Goal: Information Seeking & Learning: Learn about a topic

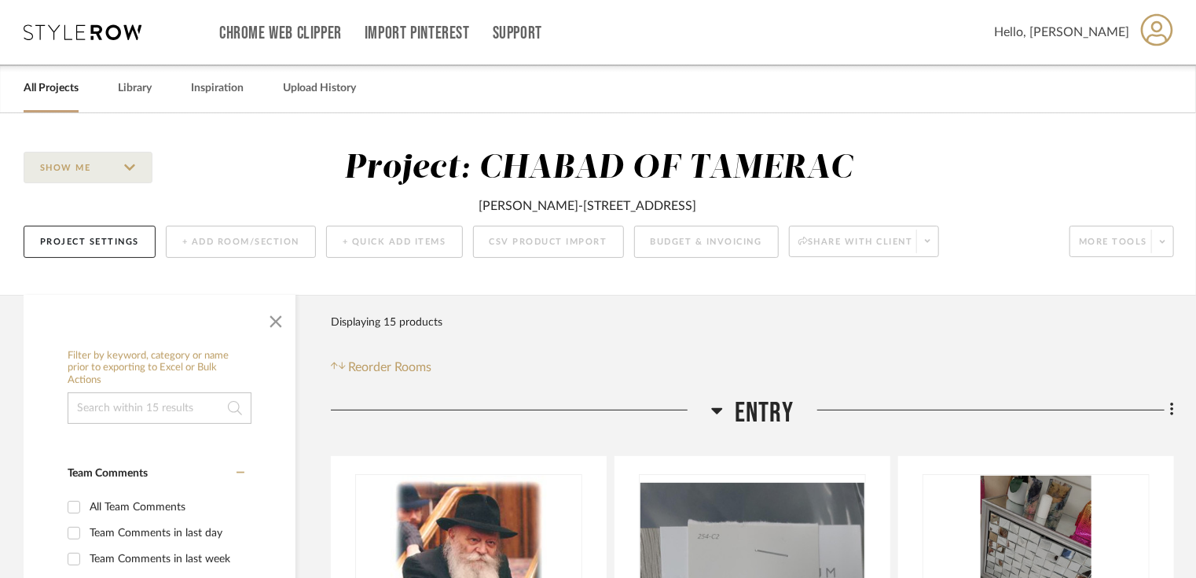
click at [57, 85] on link "All Projects" at bounding box center [51, 88] width 55 height 21
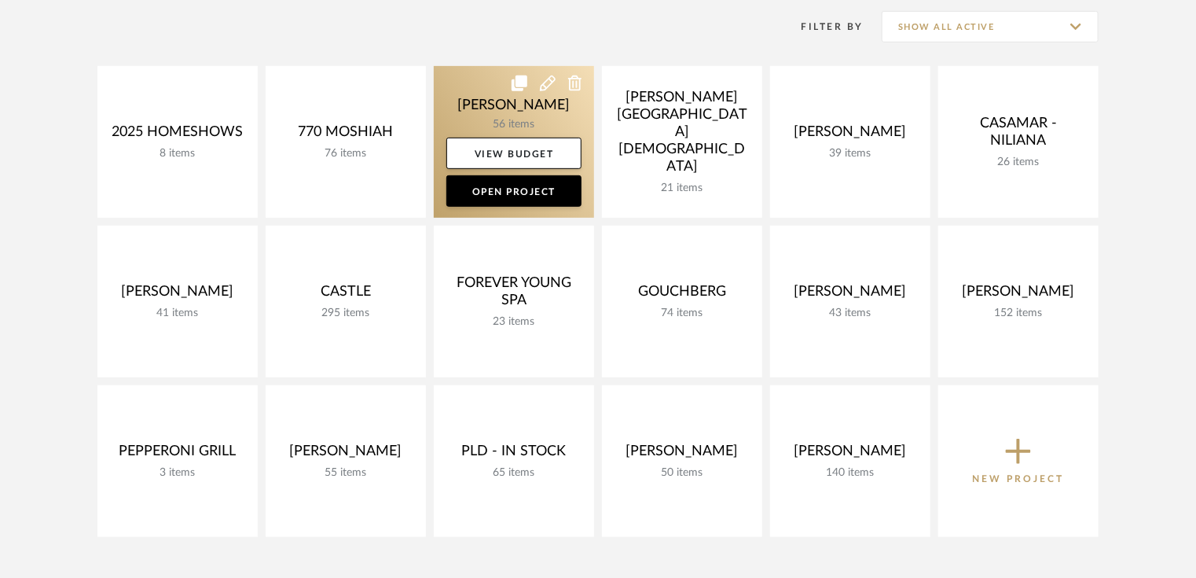
scroll to position [314, 0]
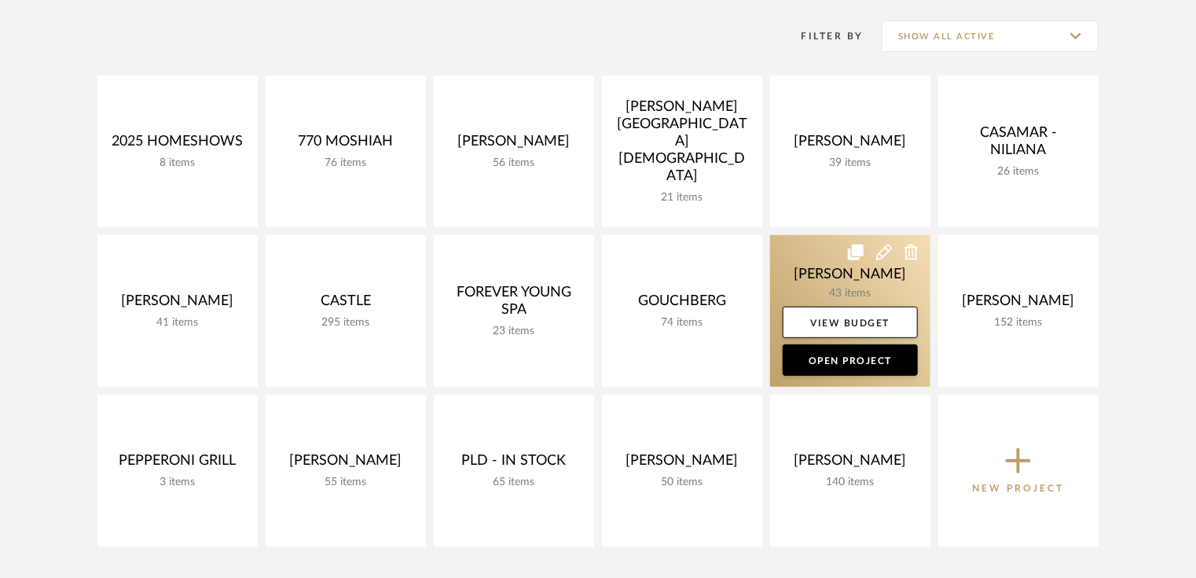
click at [832, 291] on link at bounding box center [850, 311] width 160 height 152
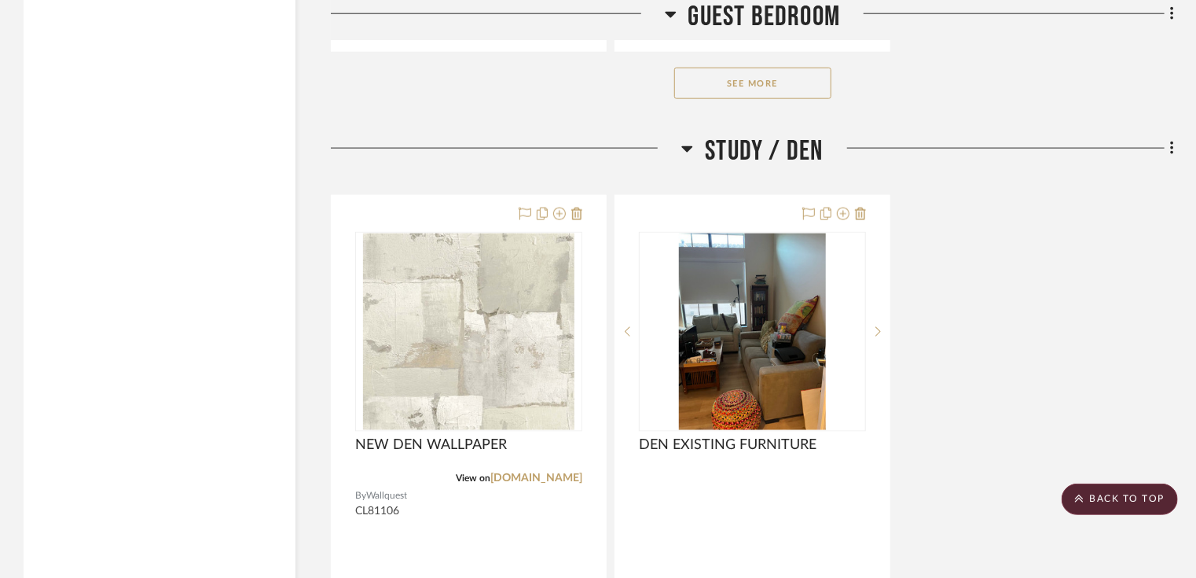
scroll to position [10122, 0]
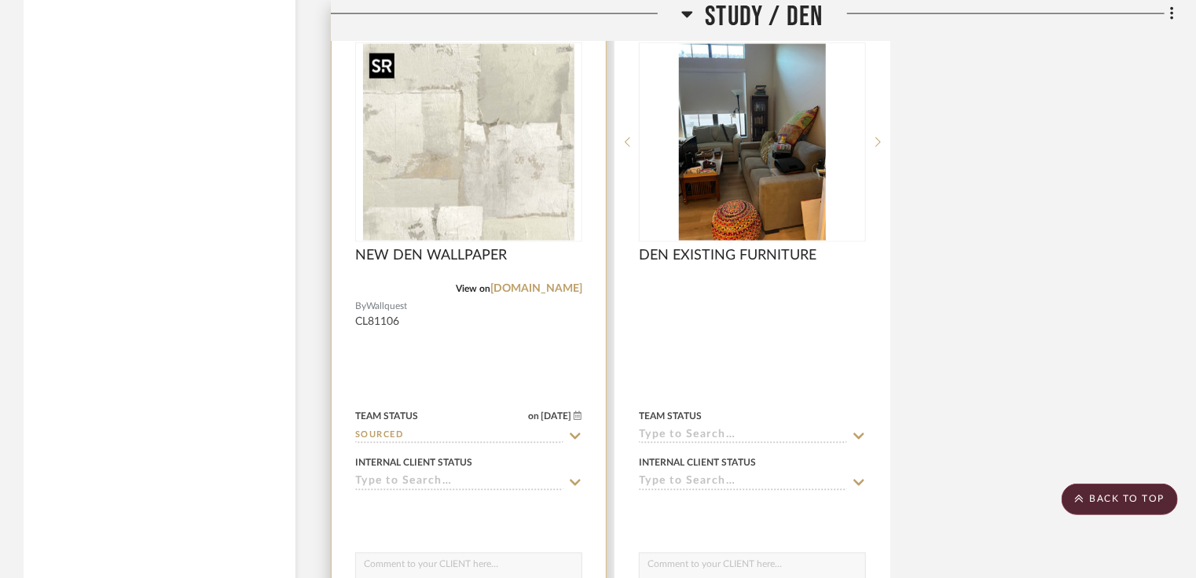
click at [0, 0] on img at bounding box center [0, 0] width 0 height 0
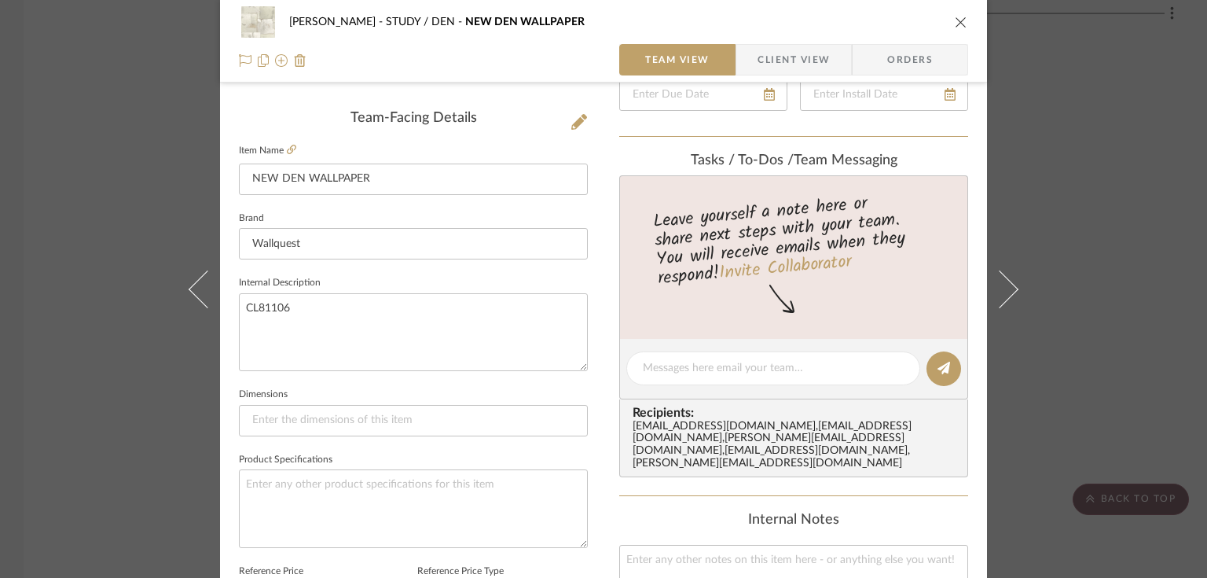
scroll to position [255, 0]
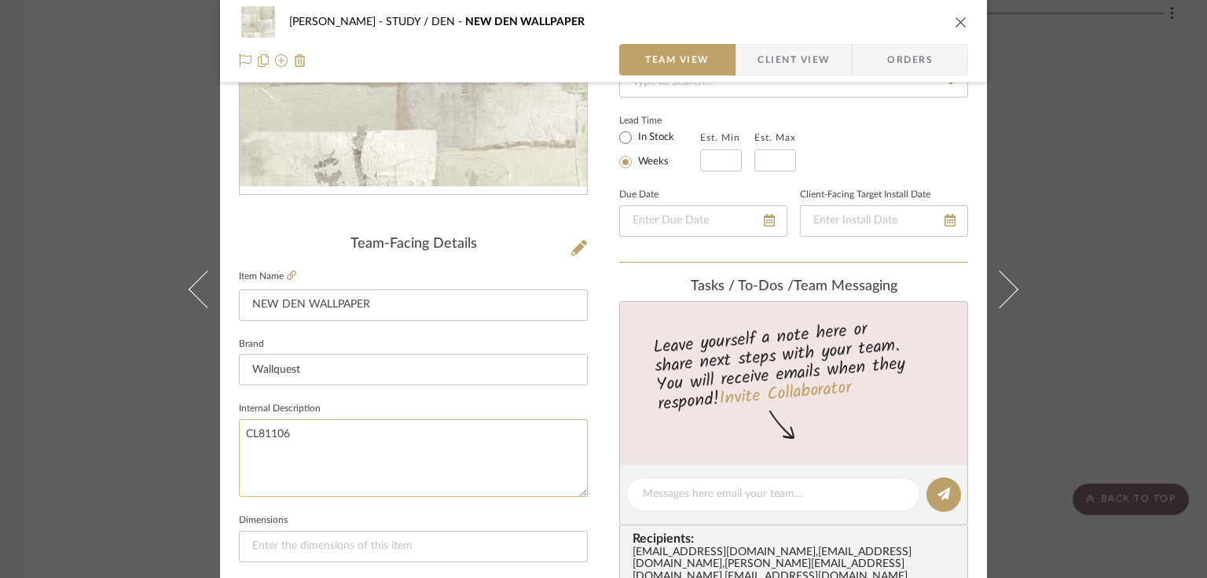
click at [278, 426] on textarea "CL81106" at bounding box center [413, 458] width 349 height 78
click at [768, 60] on span "Client View" at bounding box center [794, 59] width 72 height 31
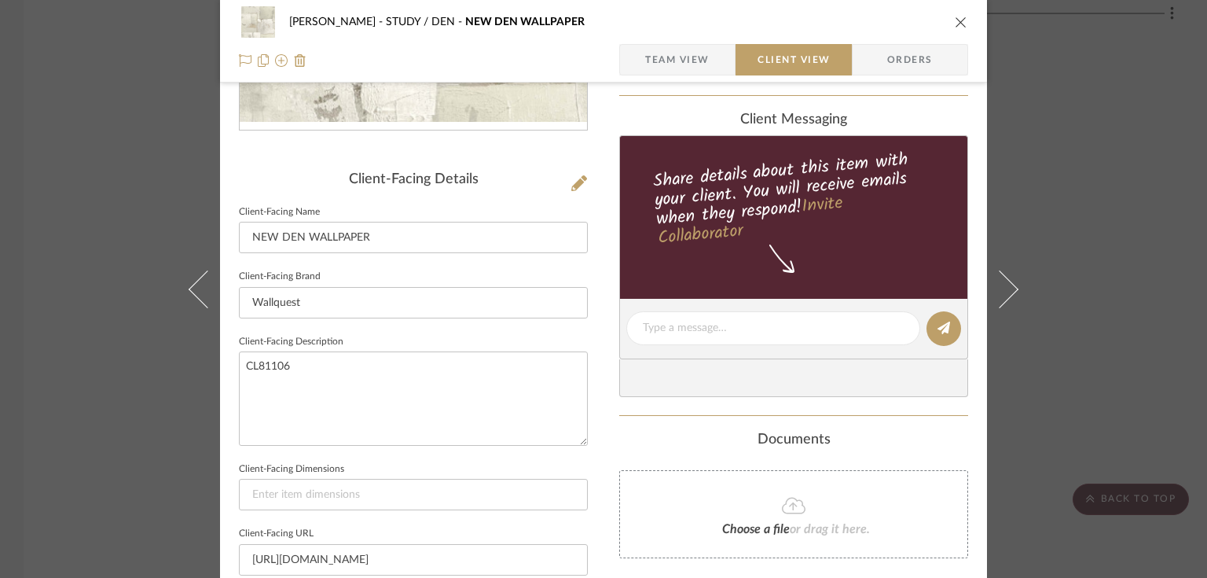
scroll to position [380, 0]
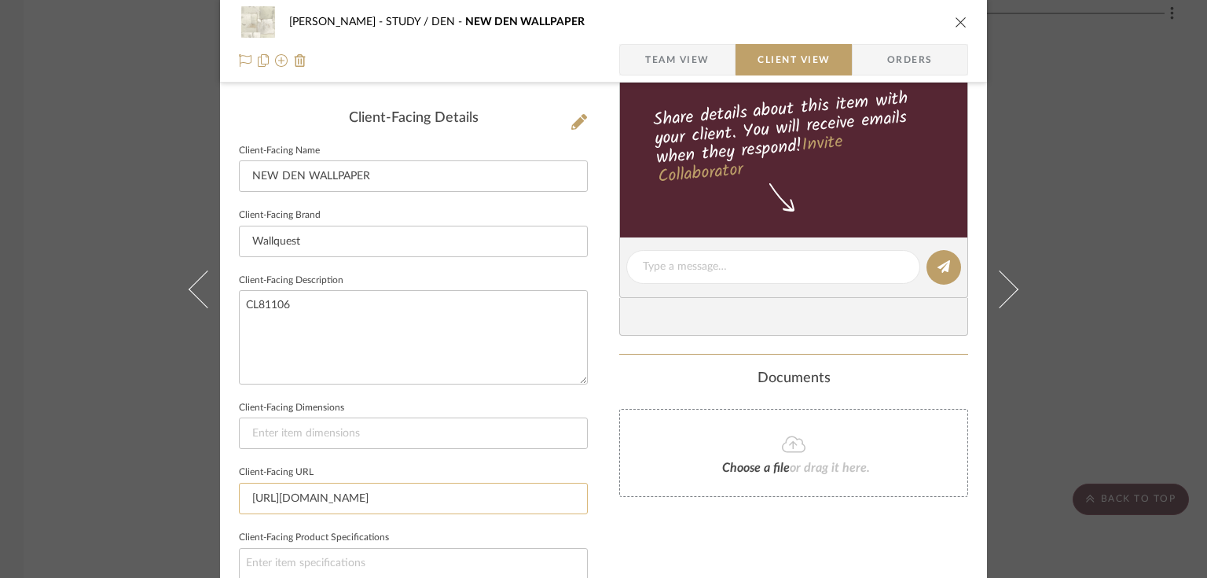
click at [335, 491] on input "[URL][DOMAIN_NAME]" at bounding box center [413, 498] width 349 height 31
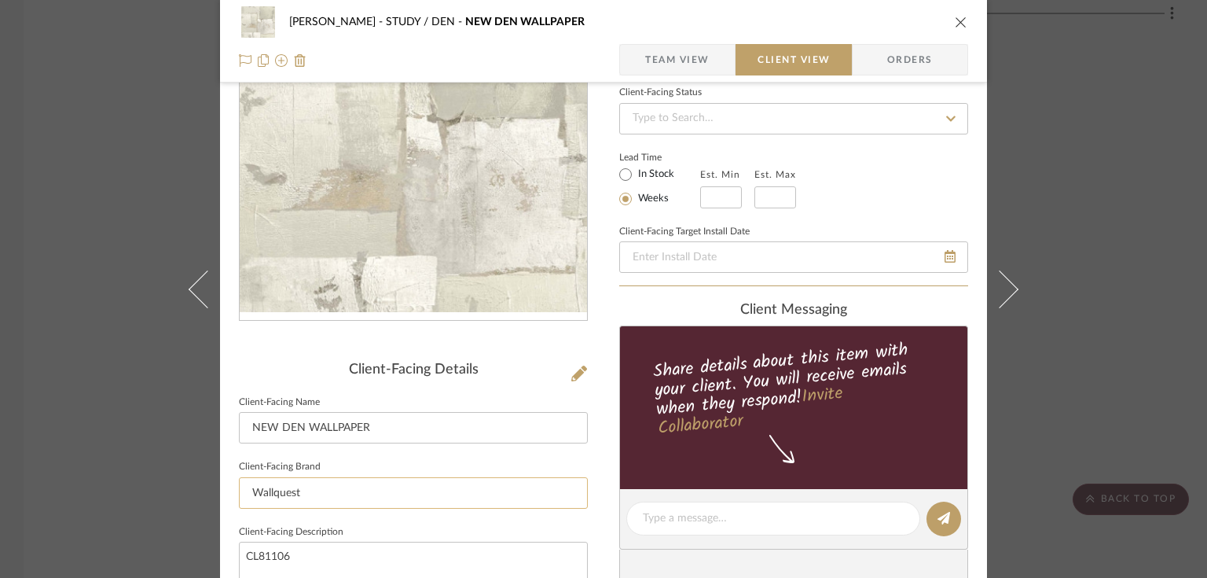
scroll to position [0, 0]
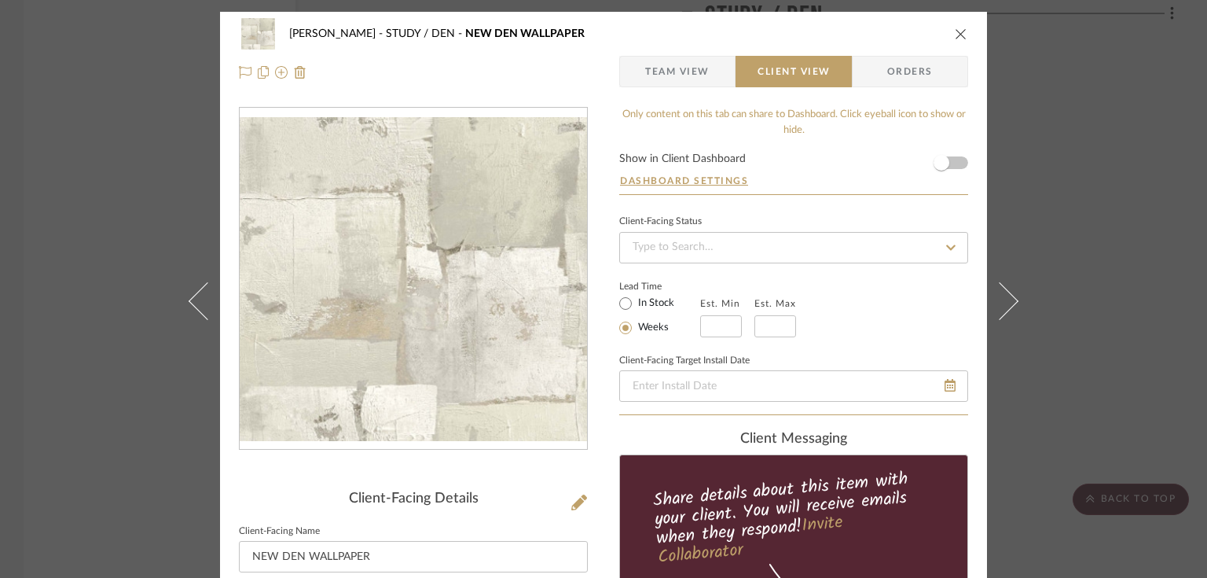
click at [955, 29] on icon "close" at bounding box center [961, 34] width 13 height 13
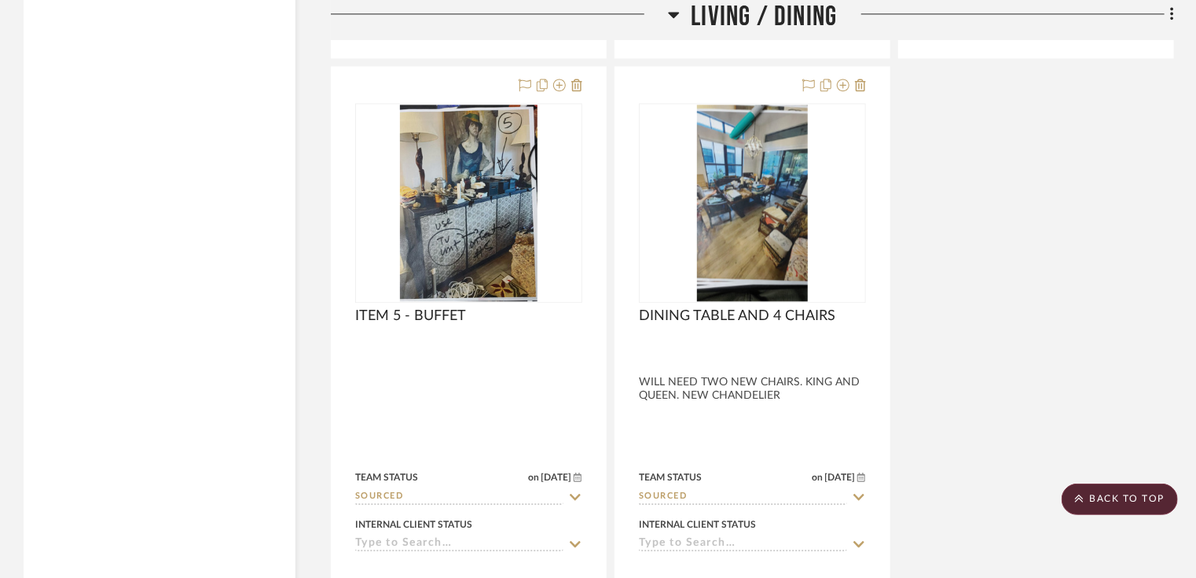
scroll to position [5155, 0]
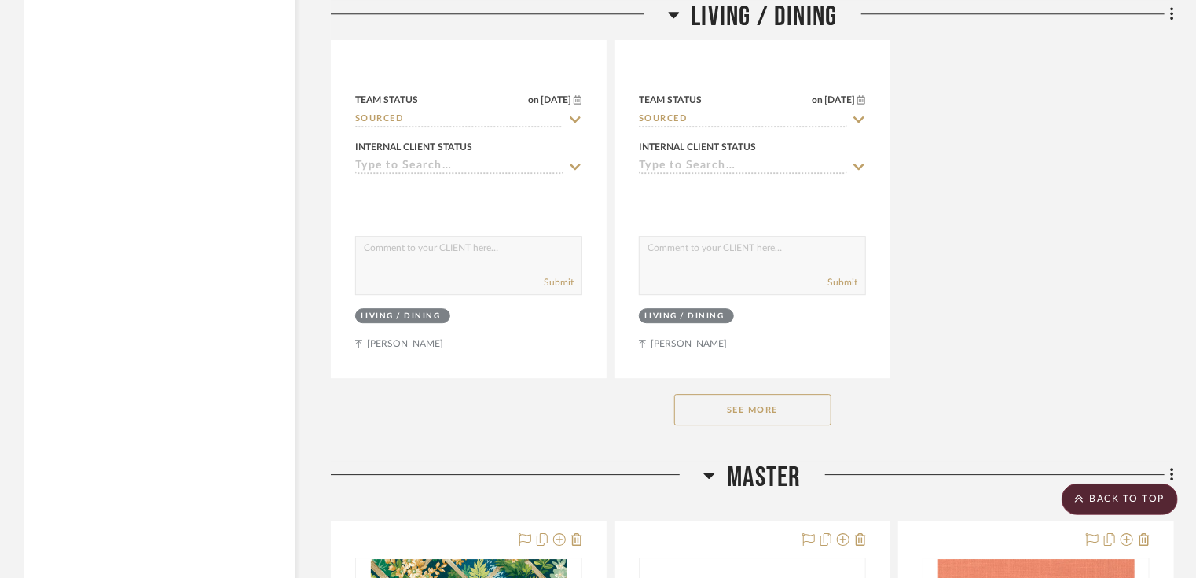
click at [748, 424] on button "See More" at bounding box center [752, 409] width 157 height 31
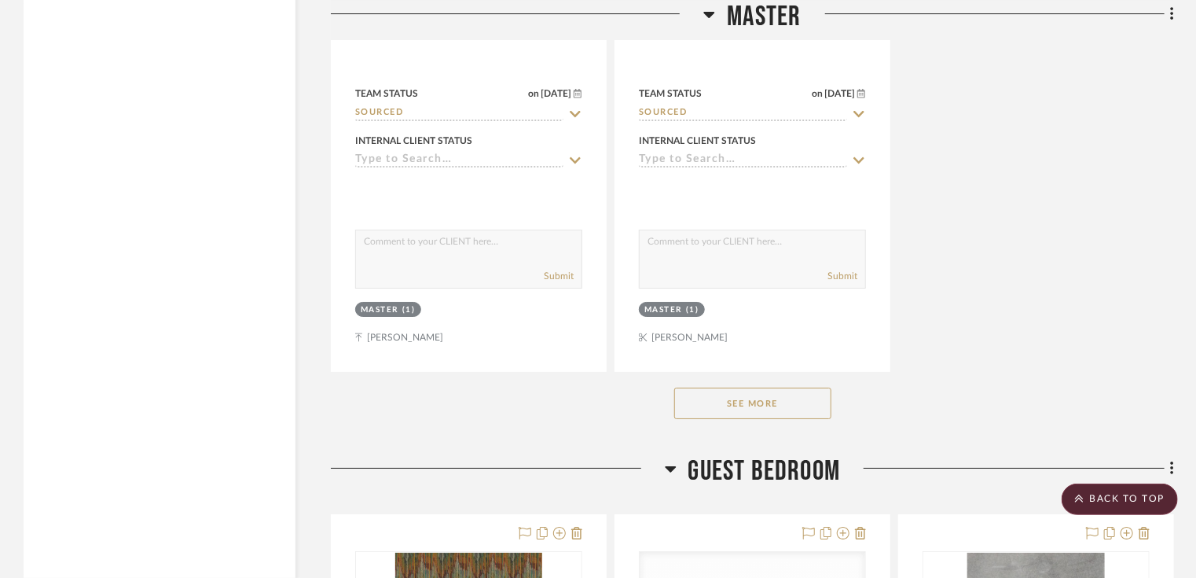
scroll to position [8864, 0]
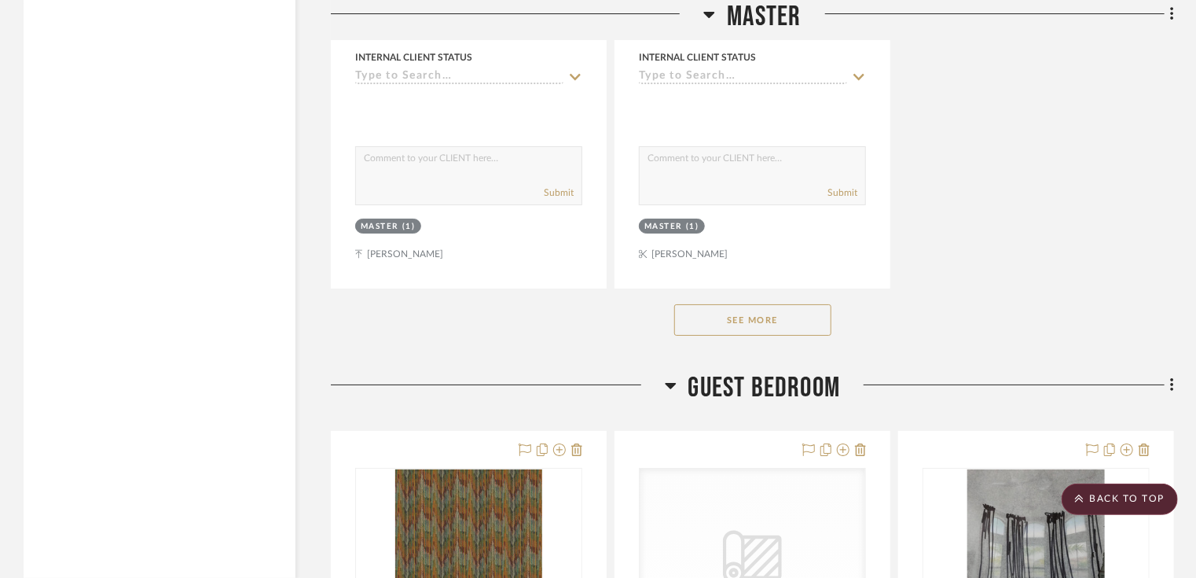
click at [802, 323] on button "See More" at bounding box center [752, 319] width 157 height 31
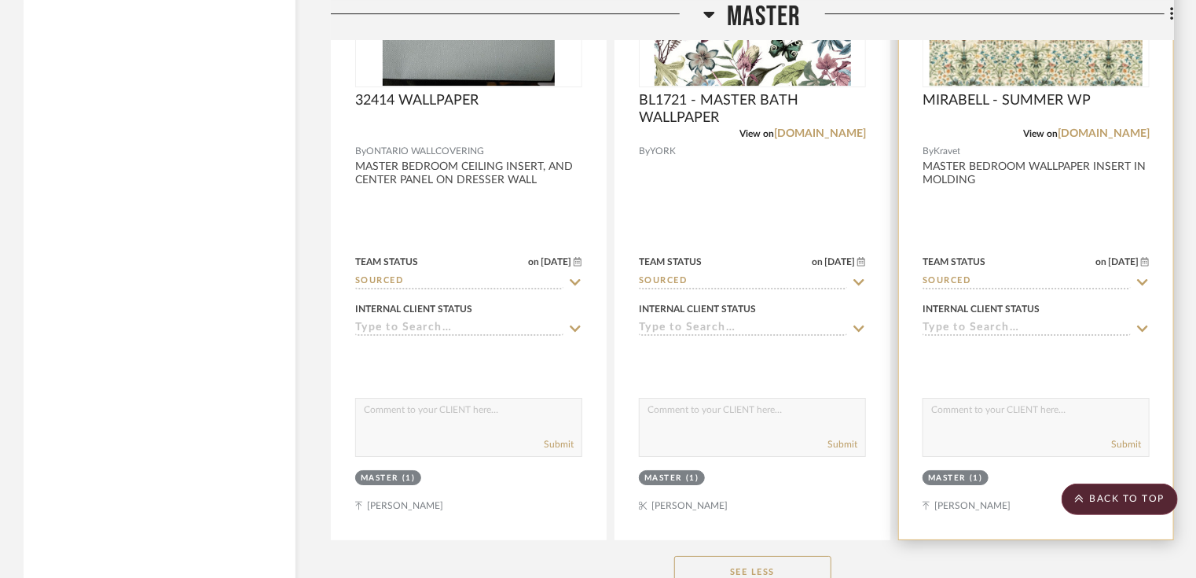
scroll to position [8361, 0]
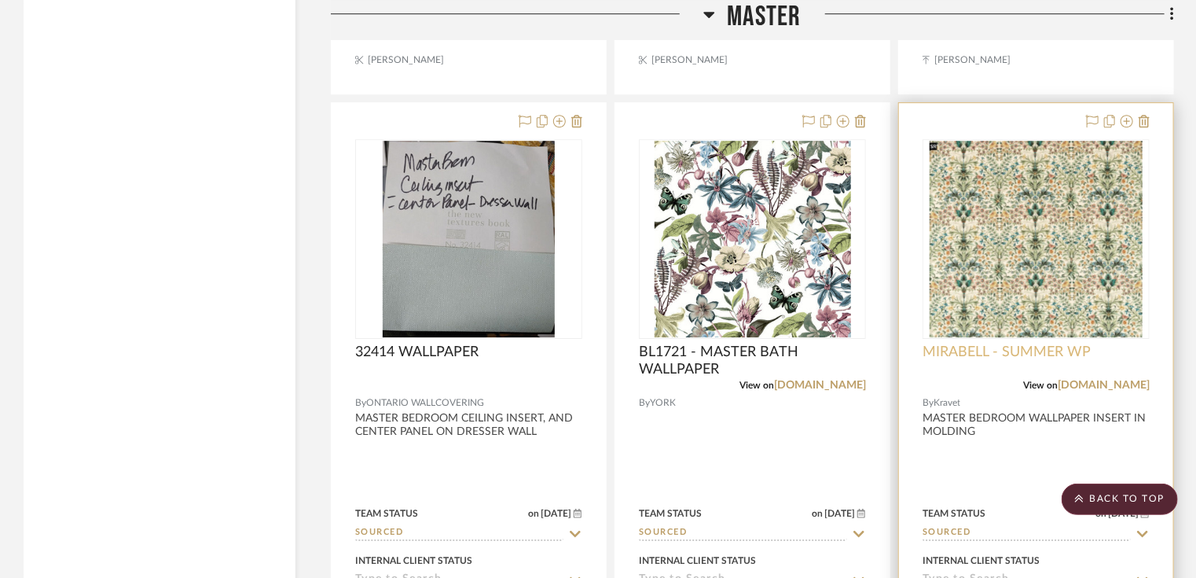
click at [984, 359] on span "MIRABELL - SUMMER WP" at bounding box center [1007, 351] width 168 height 17
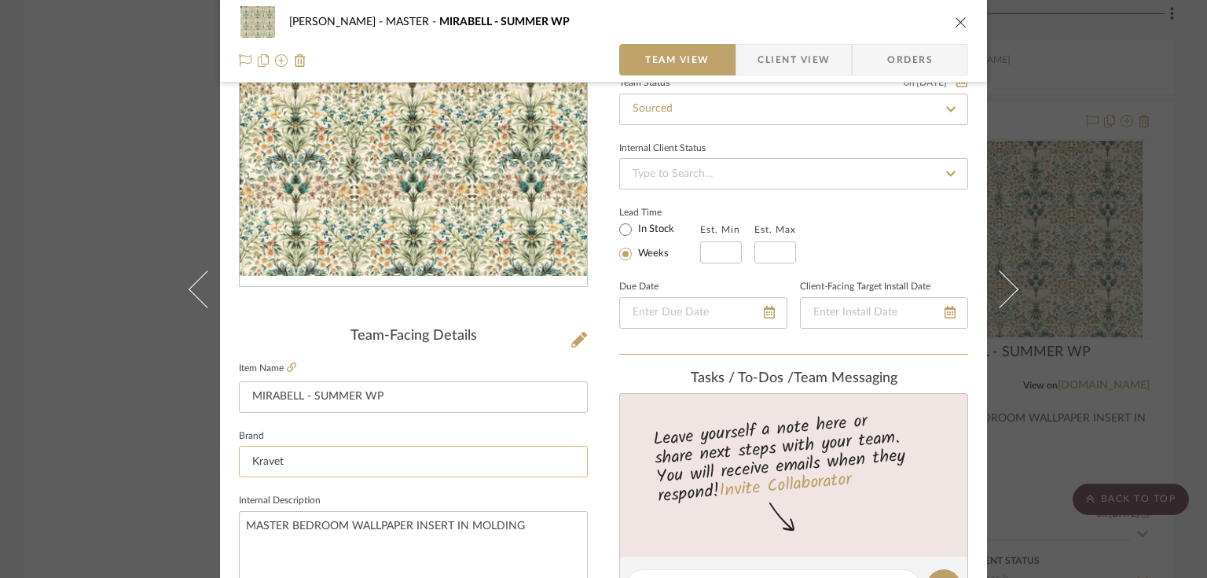
scroll to position [189, 0]
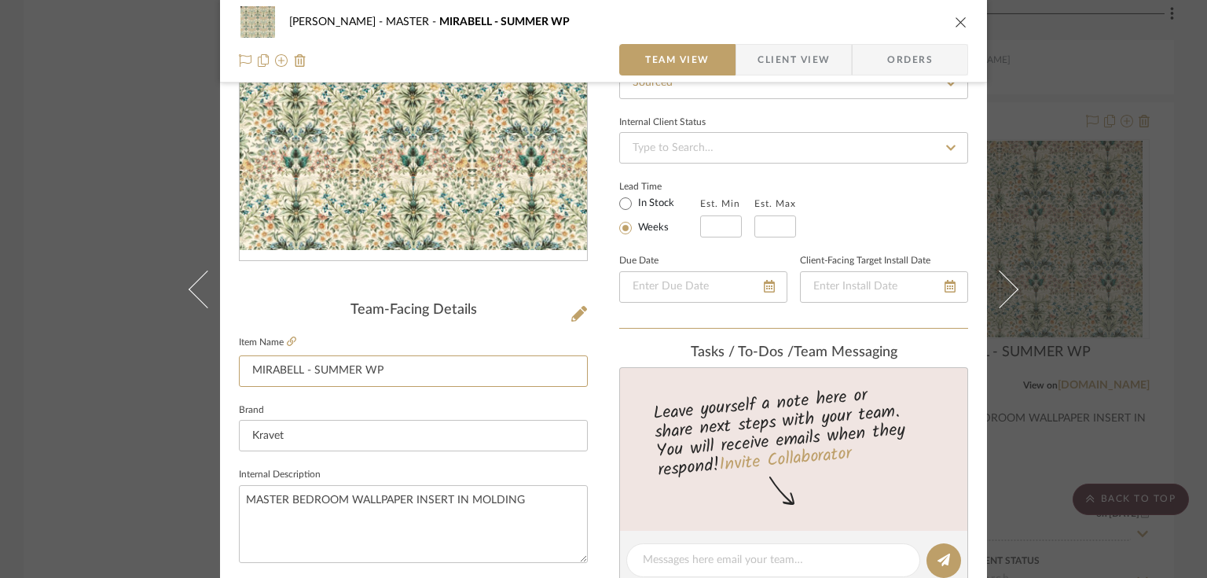
drag, startPoint x: 355, startPoint y: 369, endPoint x: 233, endPoint y: 371, distance: 122.6
click at [233, 371] on div "[PERSON_NAME] MASTER MIRABELL - SUMMER WP Team View Client View Orders Team-Fac…" at bounding box center [603, 548] width 767 height 1451
click at [956, 16] on icon "close" at bounding box center [961, 22] width 13 height 13
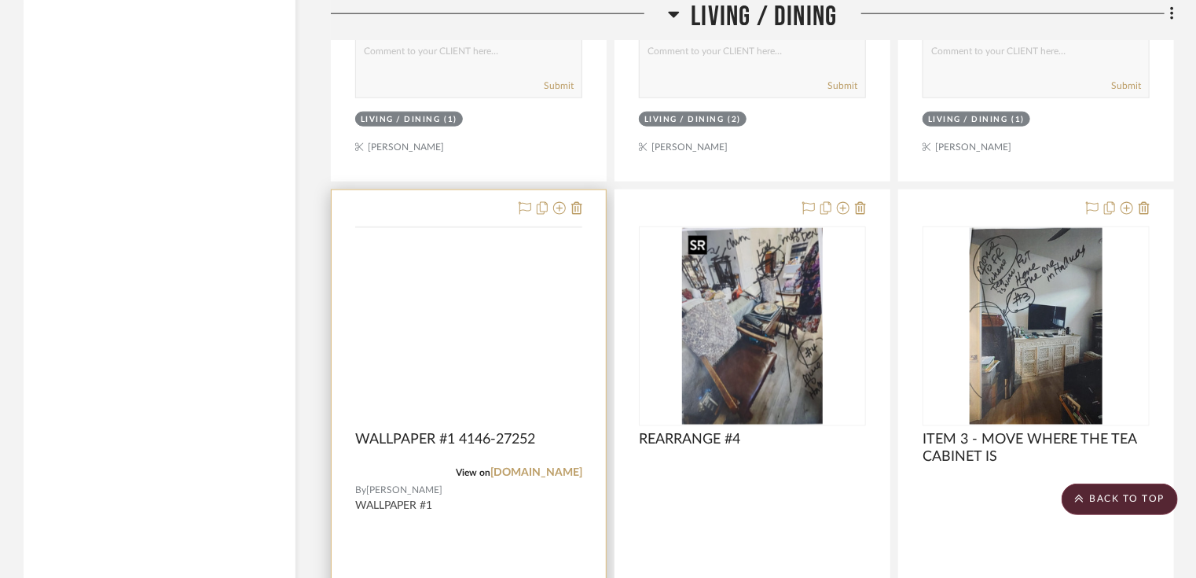
scroll to position [3961, 0]
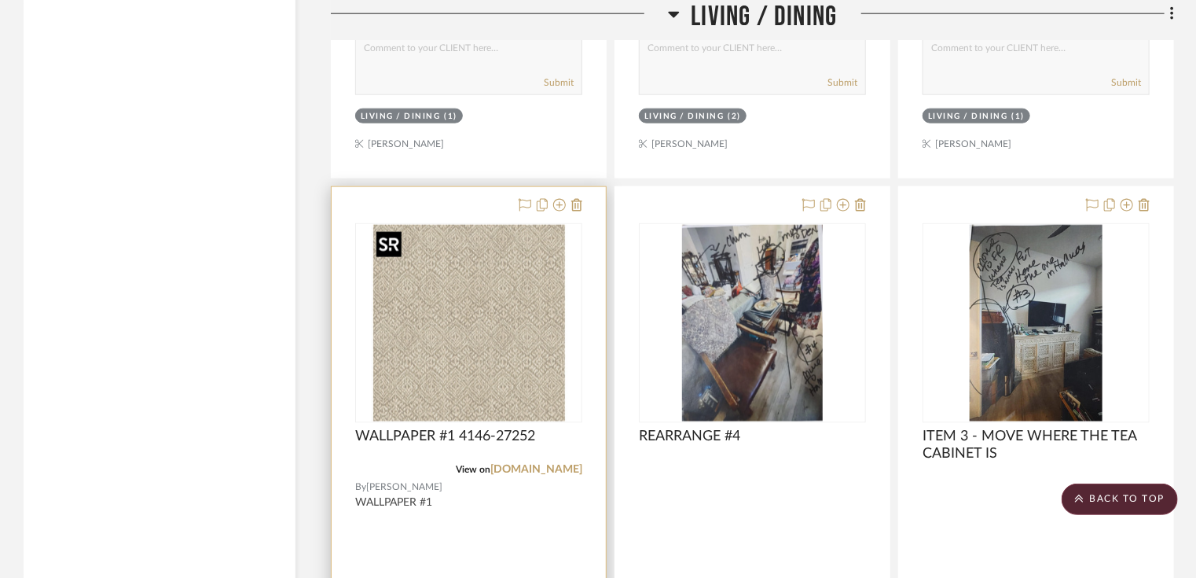
click at [0, 0] on img at bounding box center [0, 0] width 0 height 0
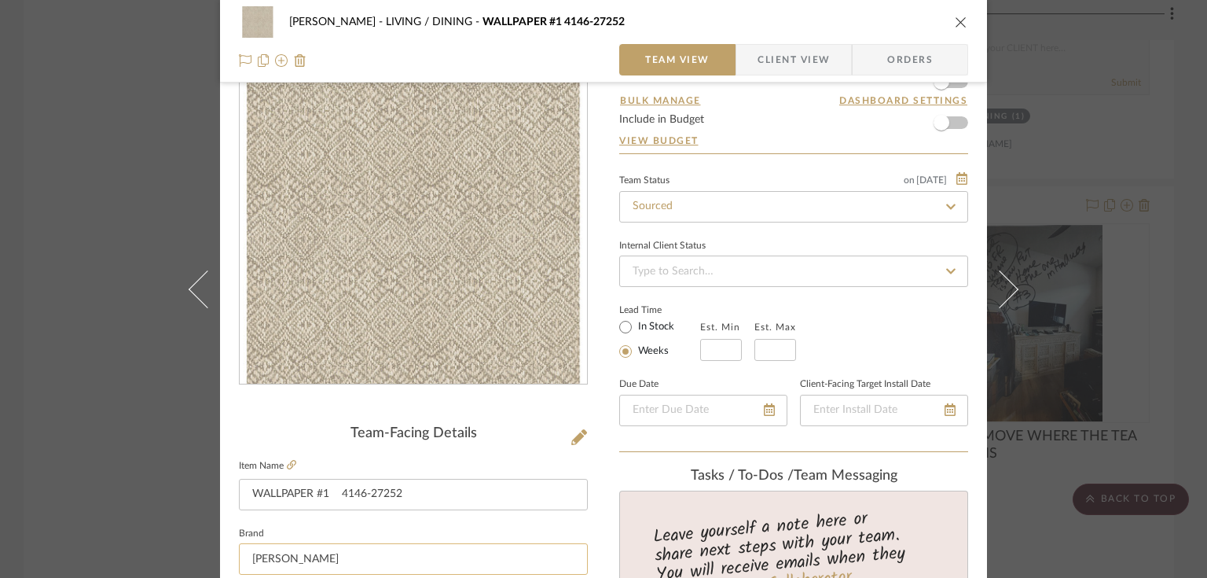
scroll to position [126, 0]
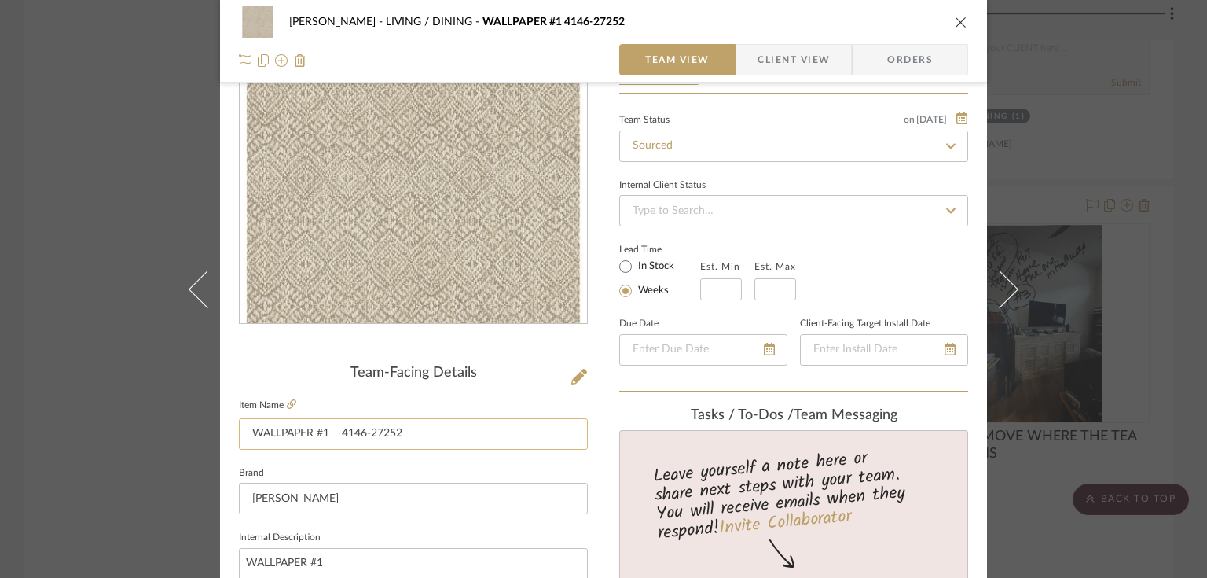
click at [311, 434] on input "WALLPAPER #1 4146-27252" at bounding box center [413, 433] width 349 height 31
click at [783, 72] on span "Client View" at bounding box center [794, 59] width 72 height 31
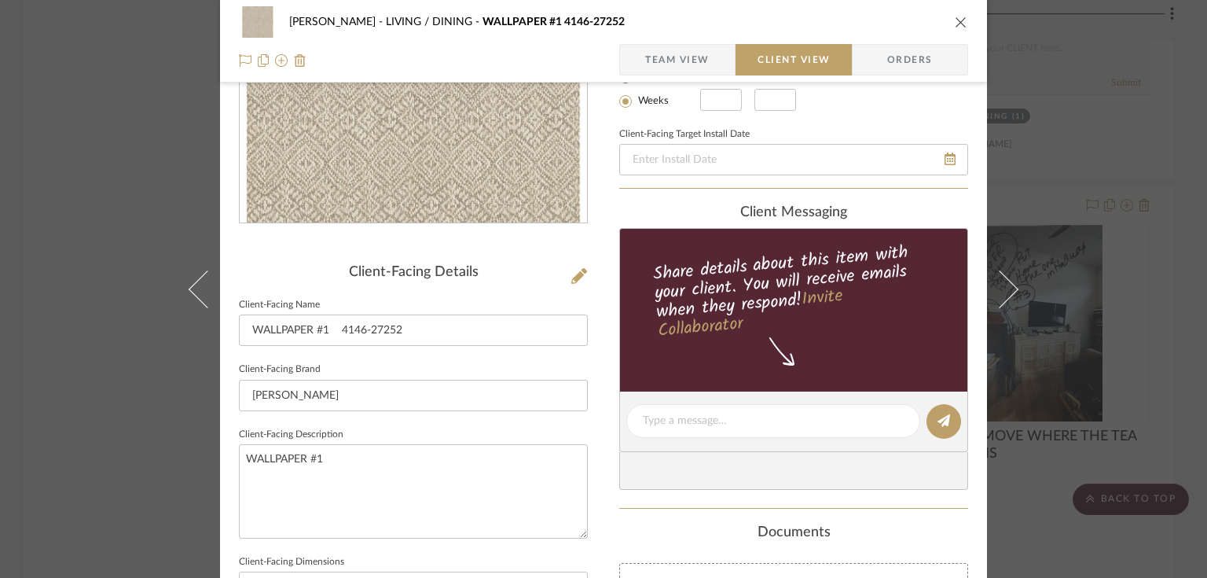
scroll to position [314, 0]
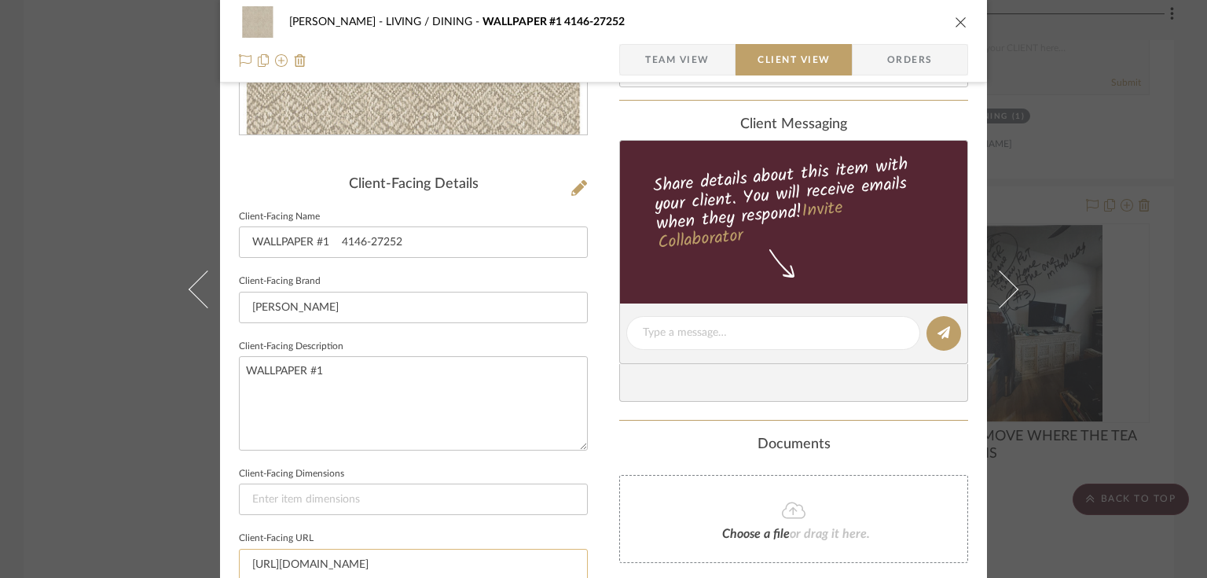
click at [343, 556] on input "[URL][DOMAIN_NAME]" at bounding box center [413, 564] width 349 height 31
click at [956, 19] on icon "close" at bounding box center [961, 22] width 13 height 13
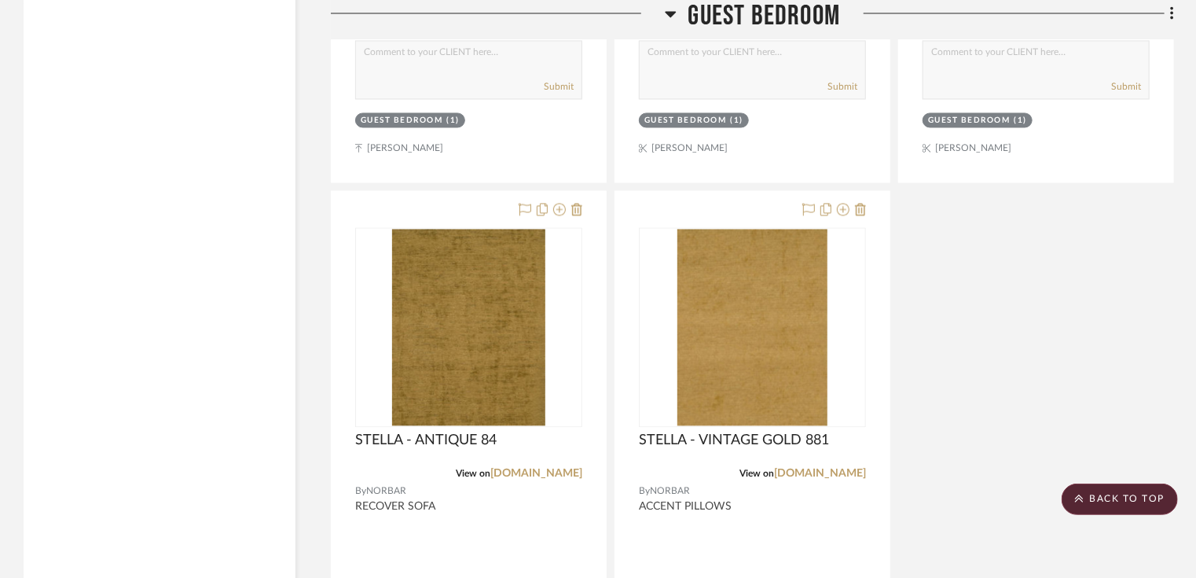
scroll to position [10876, 0]
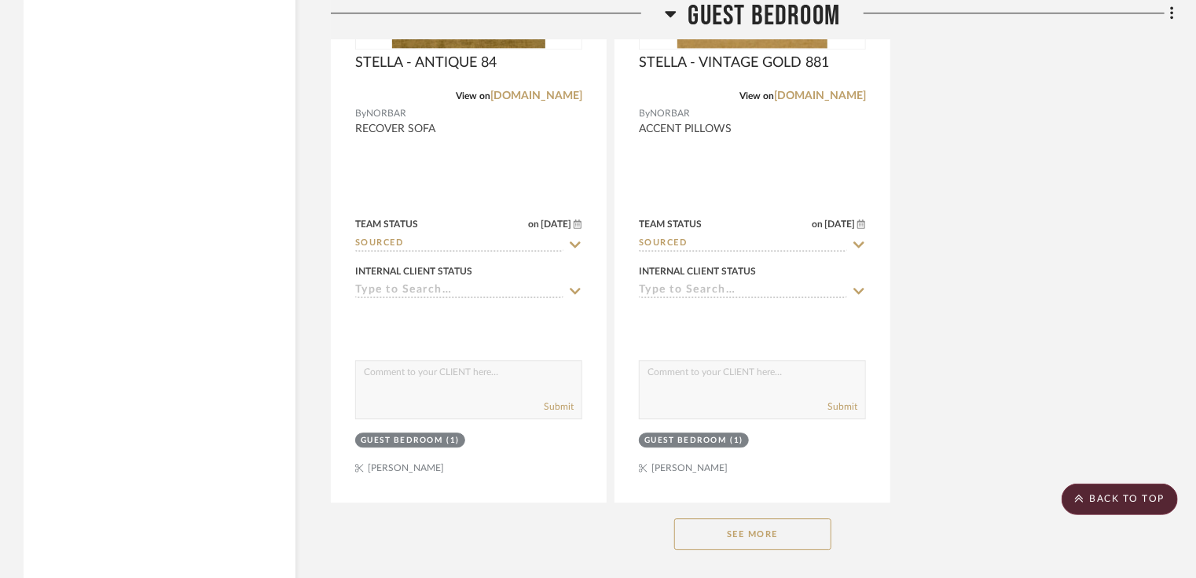
click at [765, 541] on button "See More" at bounding box center [752, 533] width 157 height 31
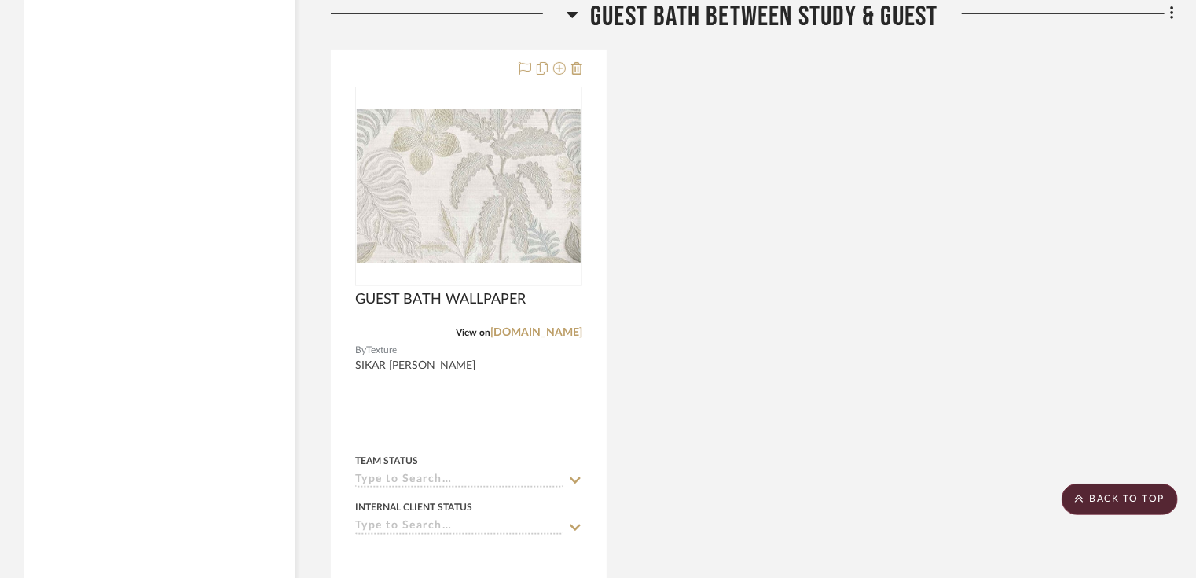
scroll to position [12385, 0]
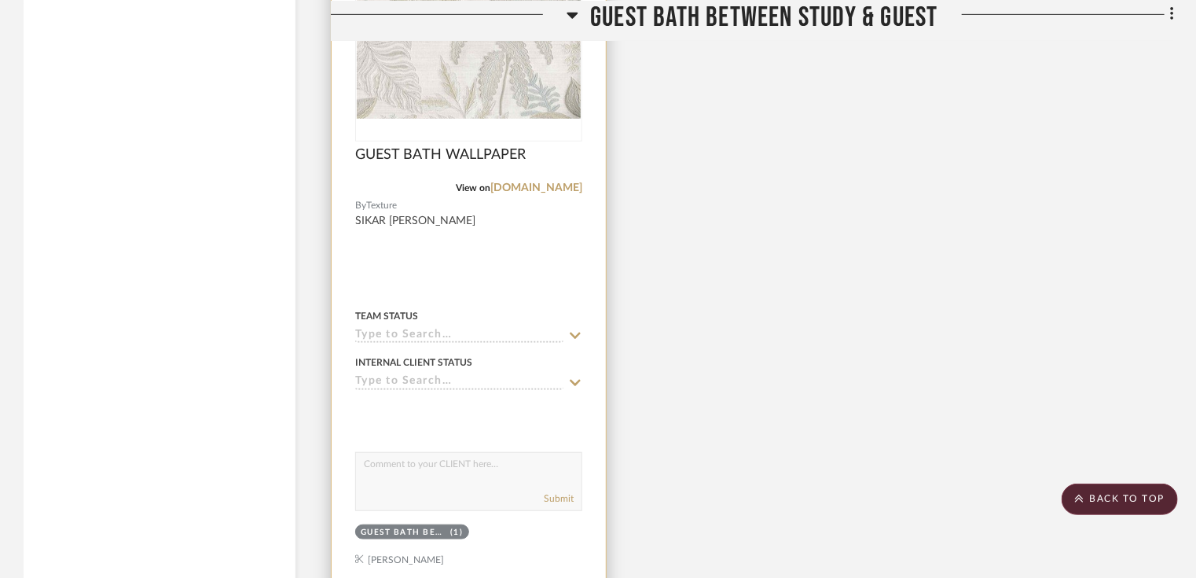
click at [411, 226] on div at bounding box center [469, 250] width 274 height 688
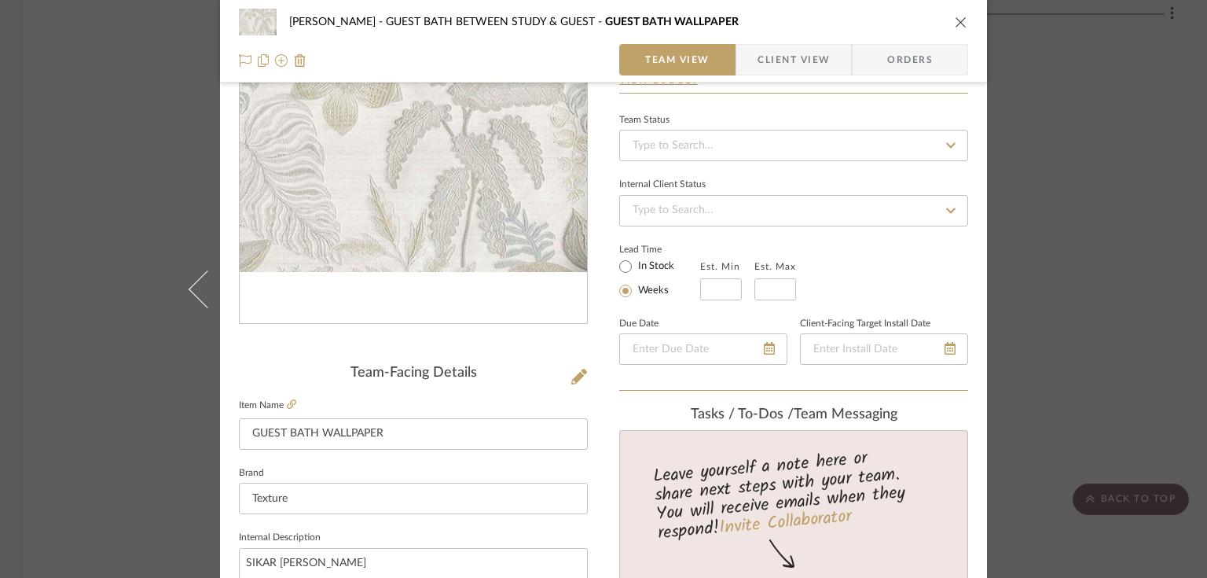
scroll to position [189, 0]
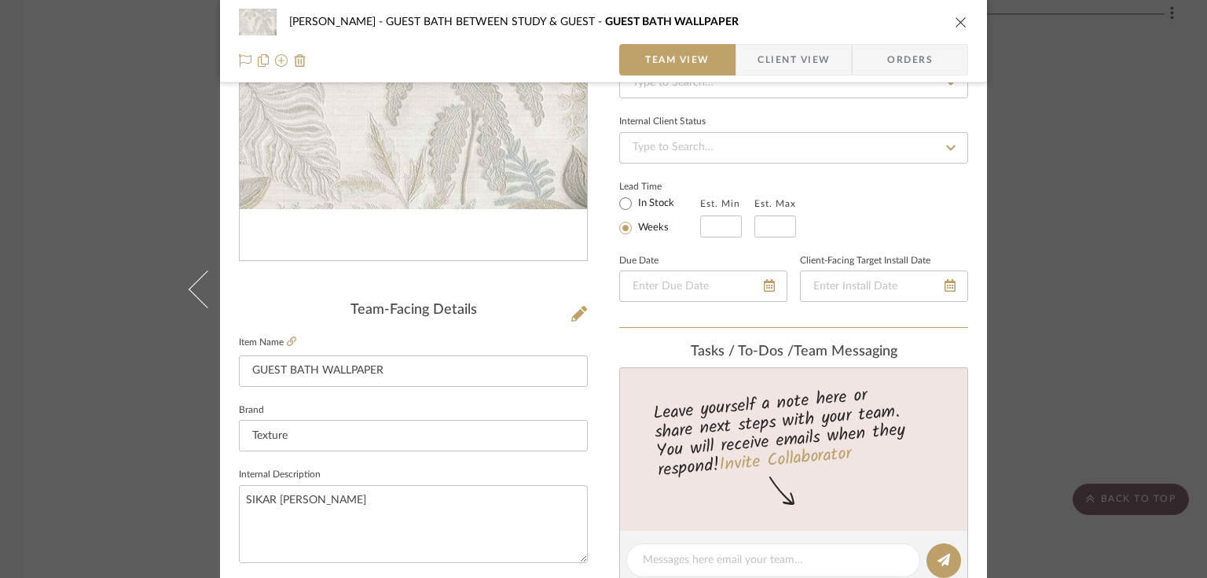
drag, startPoint x: 955, startPoint y: 18, endPoint x: 947, endPoint y: 235, distance: 217.0
click at [956, 18] on icon "close" at bounding box center [961, 22] width 13 height 13
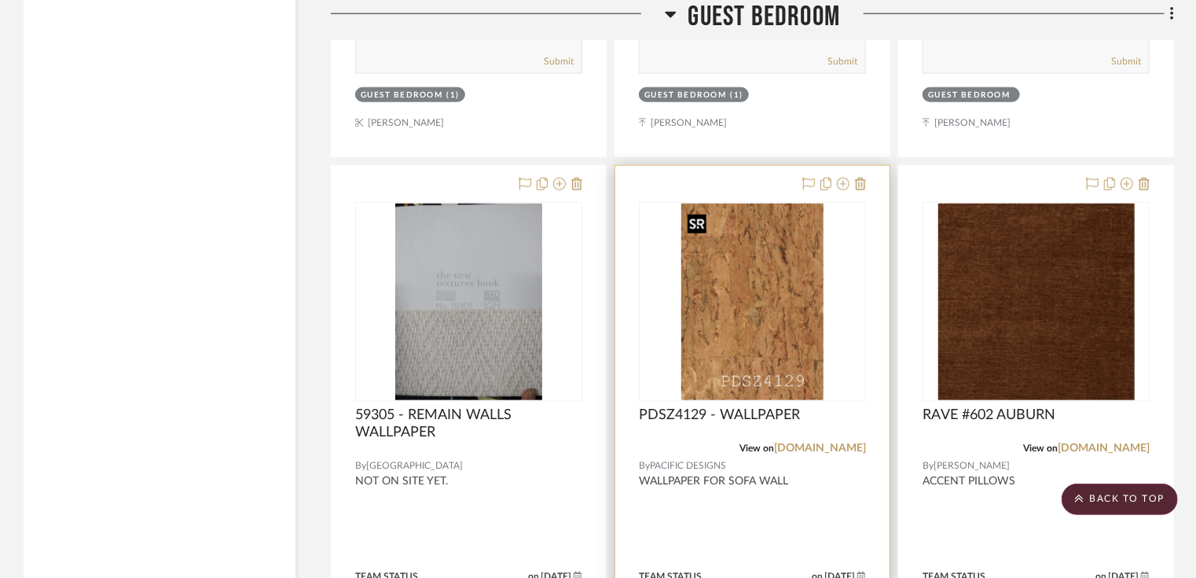
scroll to position [9933, 0]
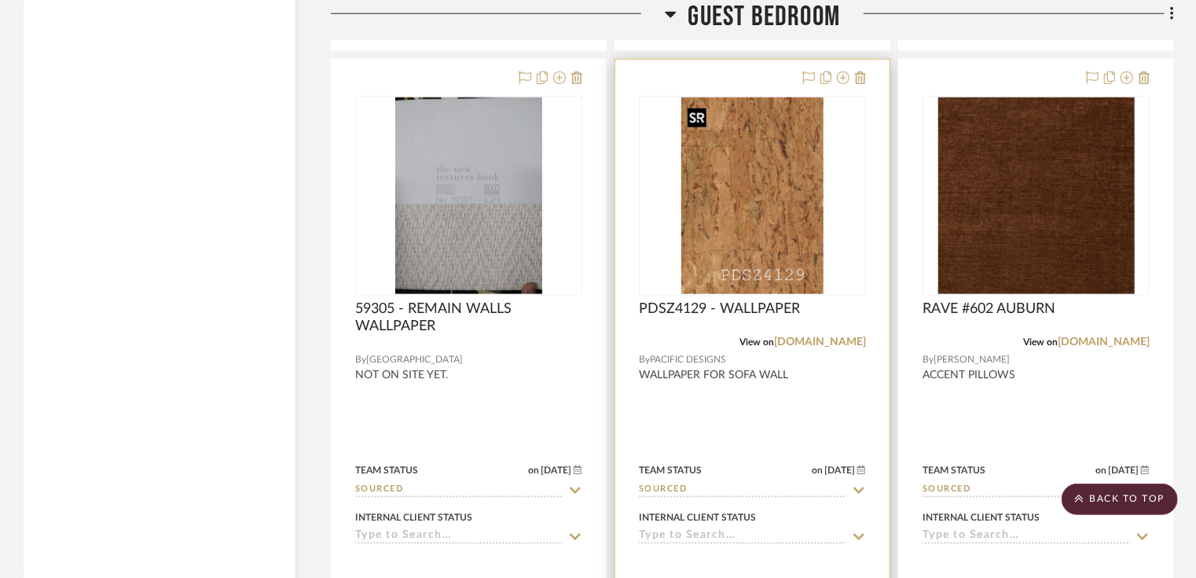
click at [768, 263] on img "0" at bounding box center [752, 195] width 142 height 196
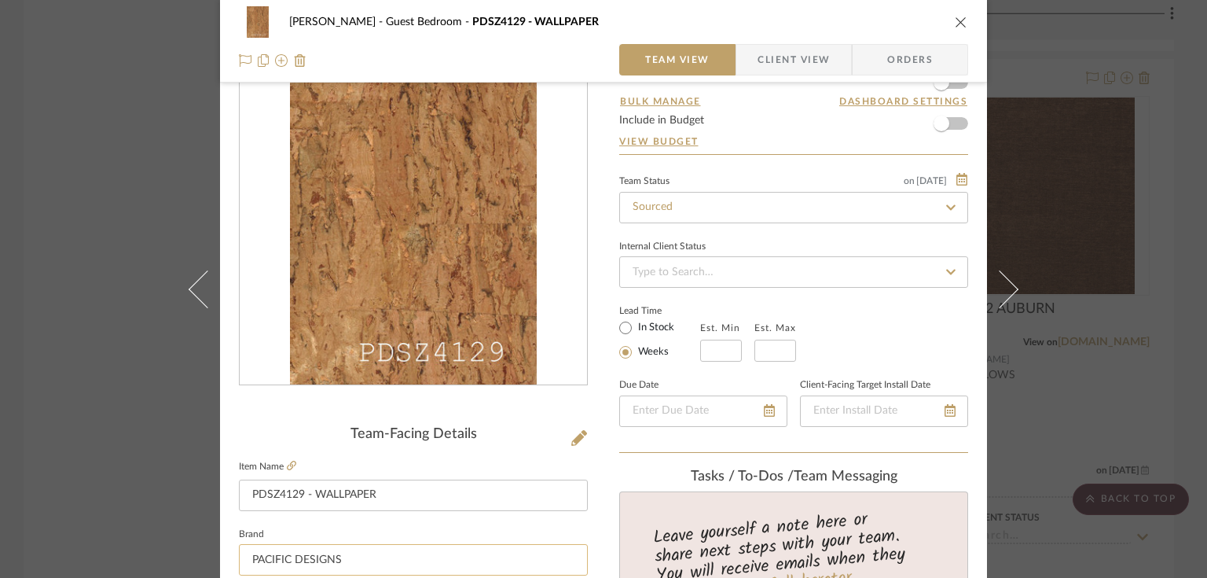
scroll to position [189, 0]
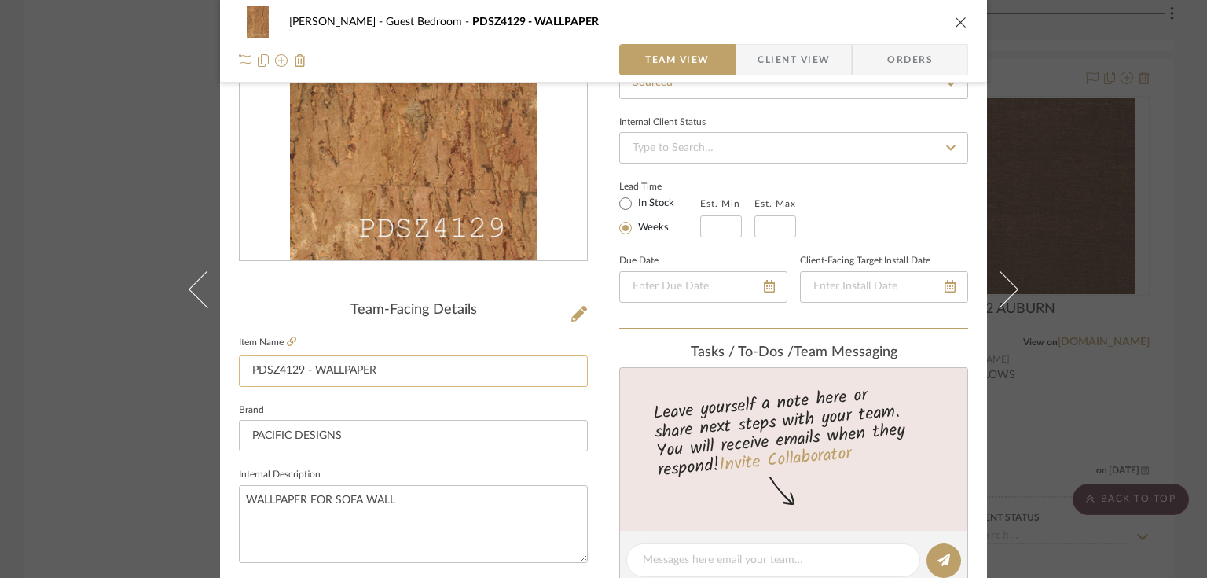
click at [264, 365] on input "PDSZ4129 - WALLPAPER" at bounding box center [413, 370] width 349 height 31
click at [955, 20] on icon "close" at bounding box center [961, 22] width 13 height 13
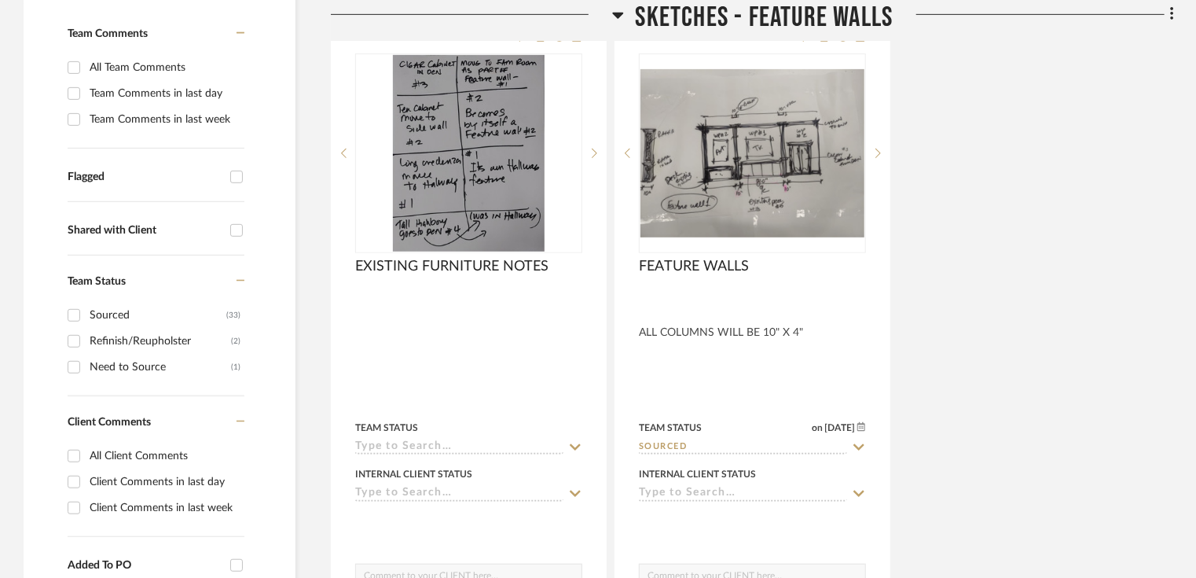
scroll to position [440, 0]
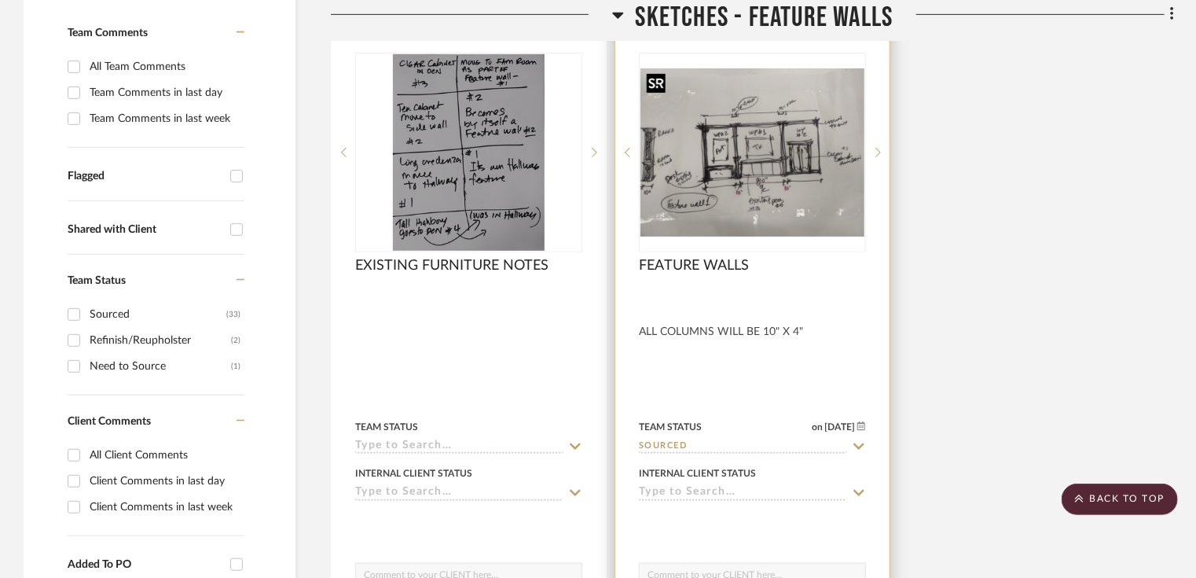
click at [718, 183] on img "0" at bounding box center [752, 152] width 224 height 168
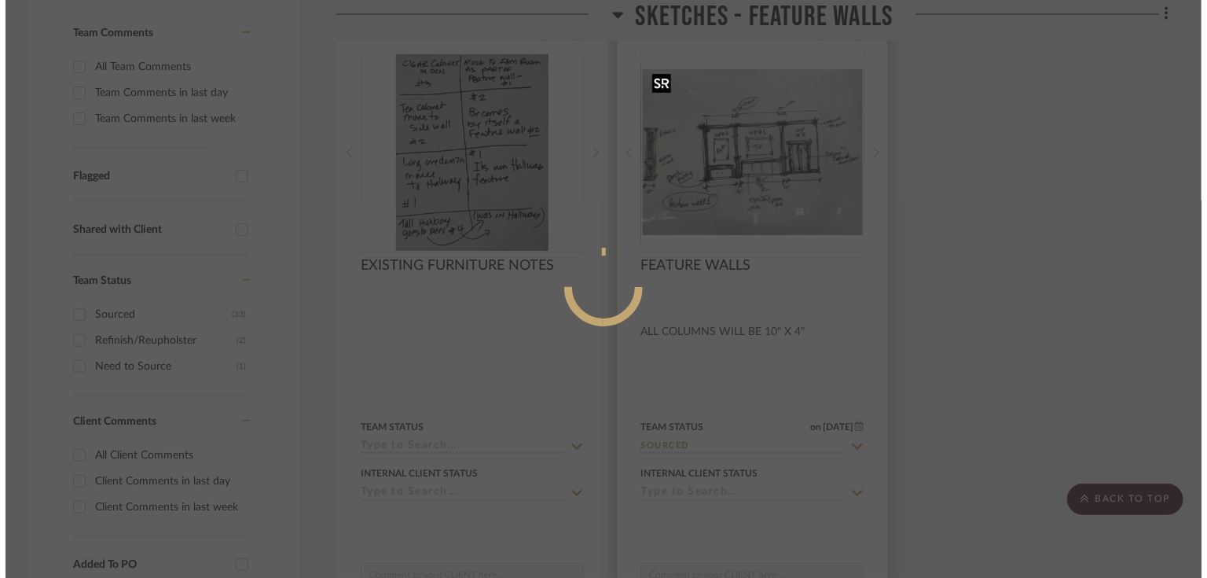
scroll to position [0, 0]
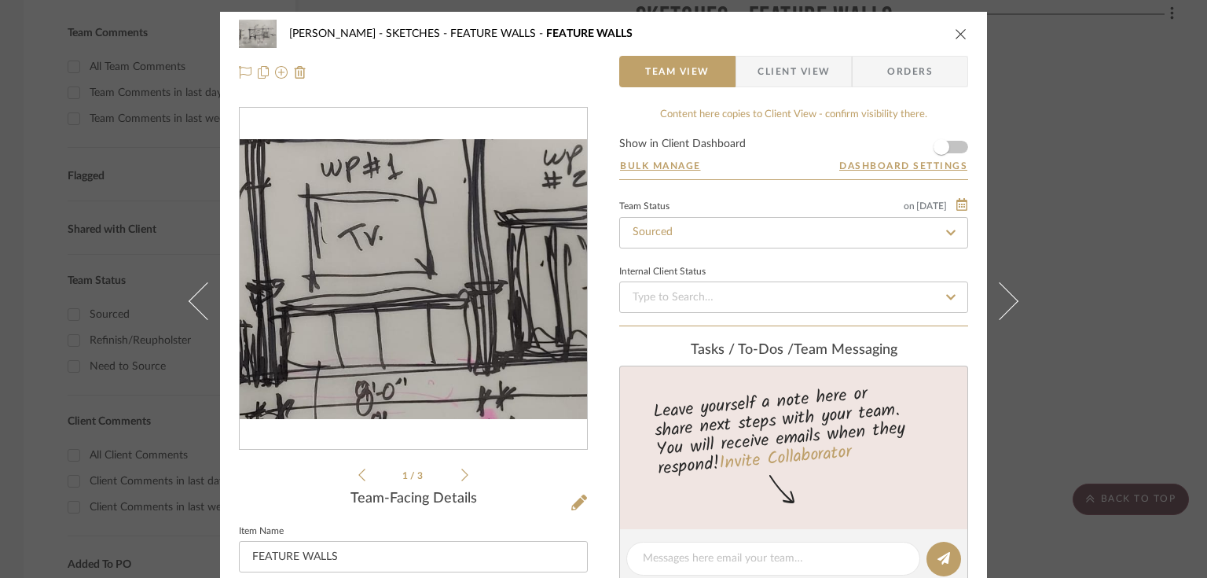
click at [434, 284] on img "0" at bounding box center [413, 279] width 347 height 261
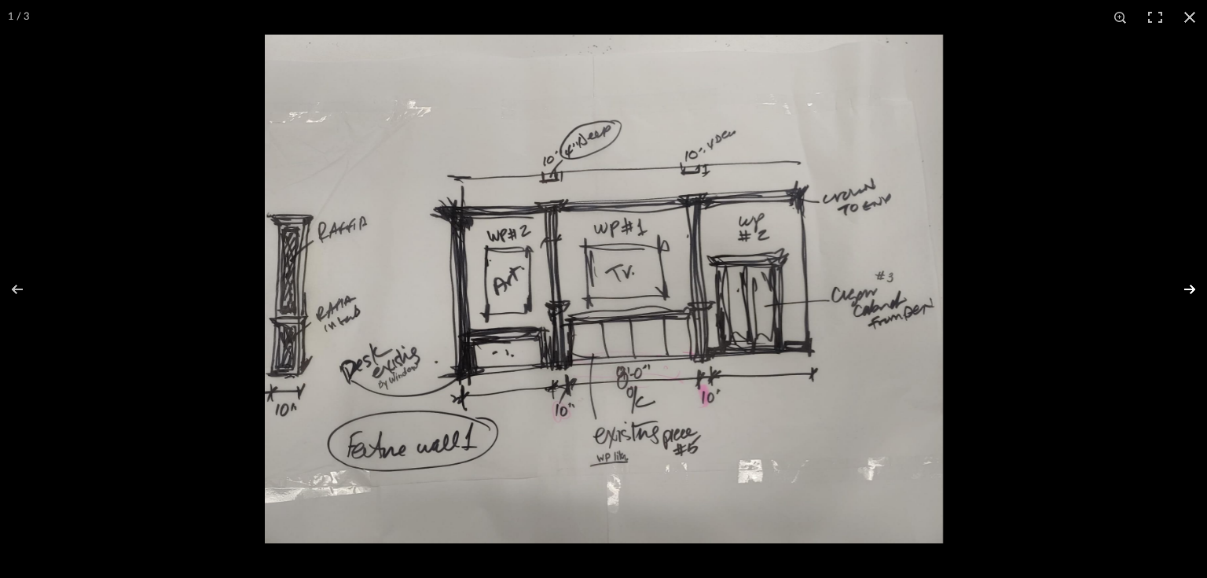
click at [1183, 281] on button at bounding box center [1179, 289] width 55 height 79
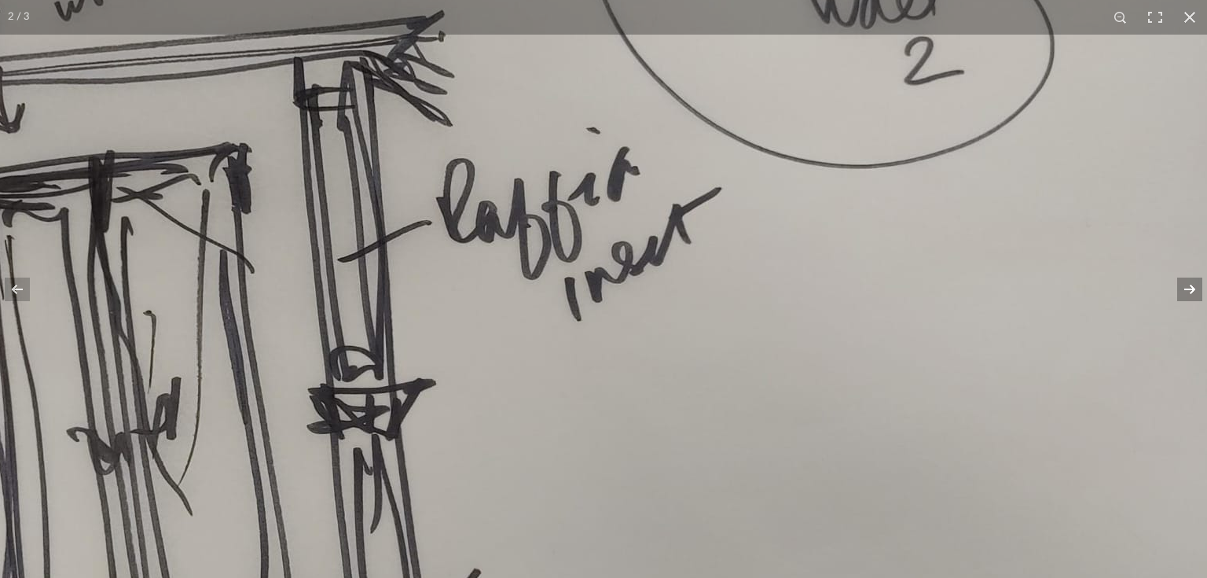
click at [1192, 286] on button at bounding box center [1179, 289] width 55 height 79
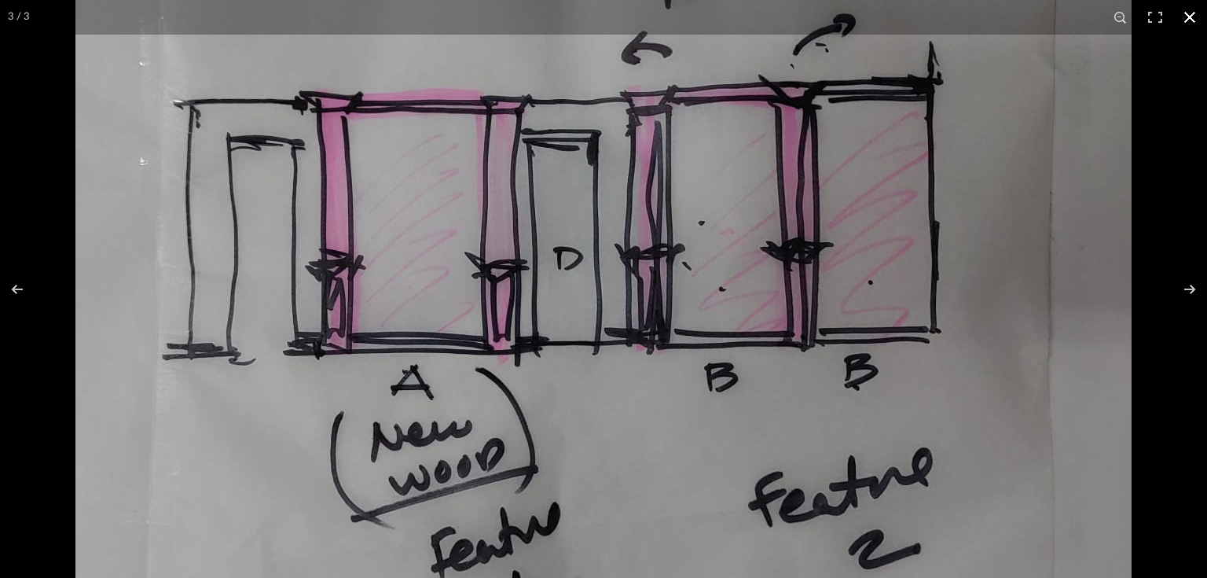
click at [1187, 9] on button at bounding box center [1189, 17] width 35 height 35
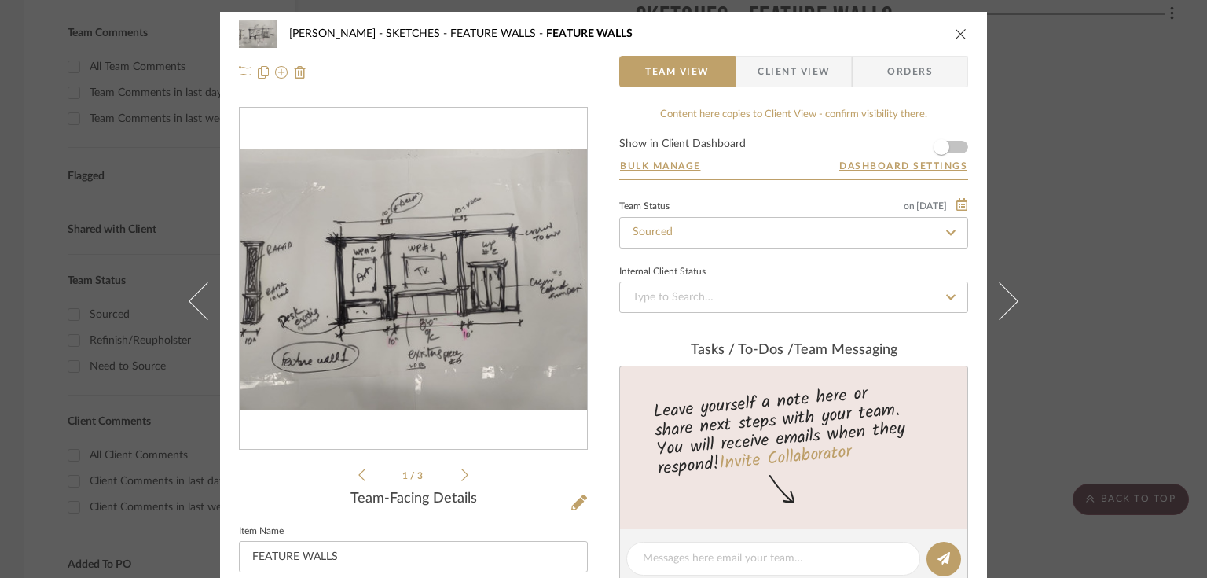
click at [955, 29] on icon "close" at bounding box center [961, 34] width 13 height 13
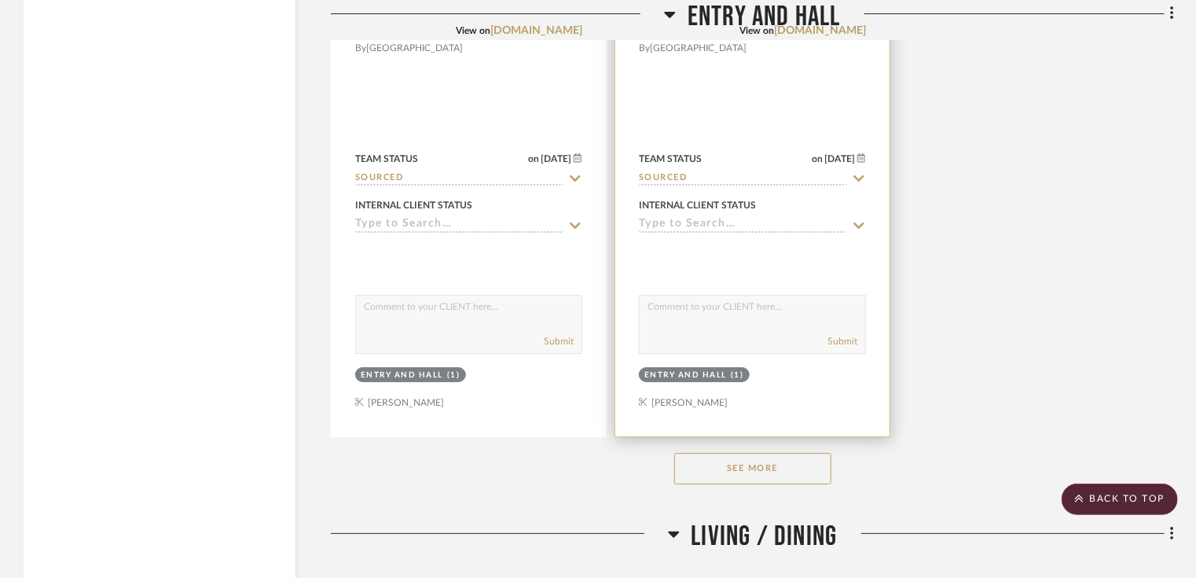
scroll to position [2955, 0]
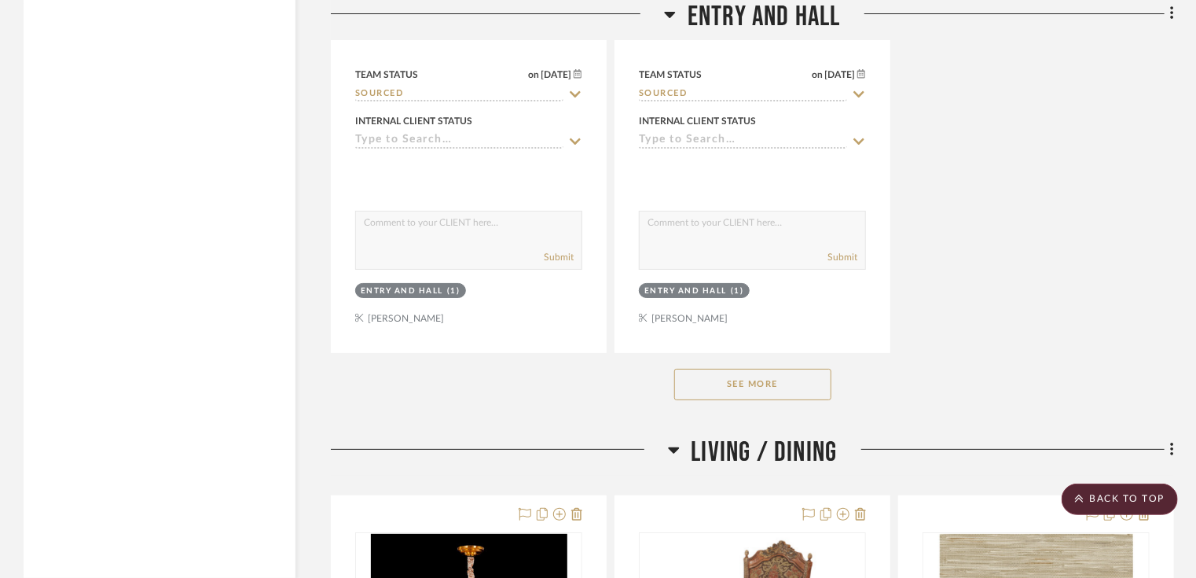
click at [806, 371] on button "See More" at bounding box center [752, 384] width 157 height 31
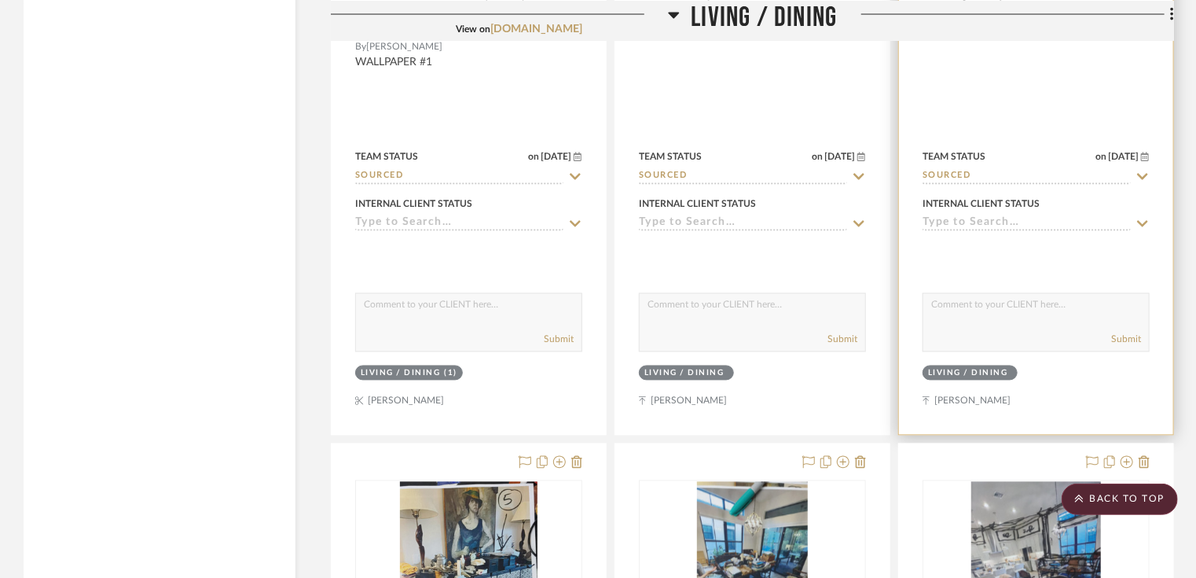
scroll to position [4715, 0]
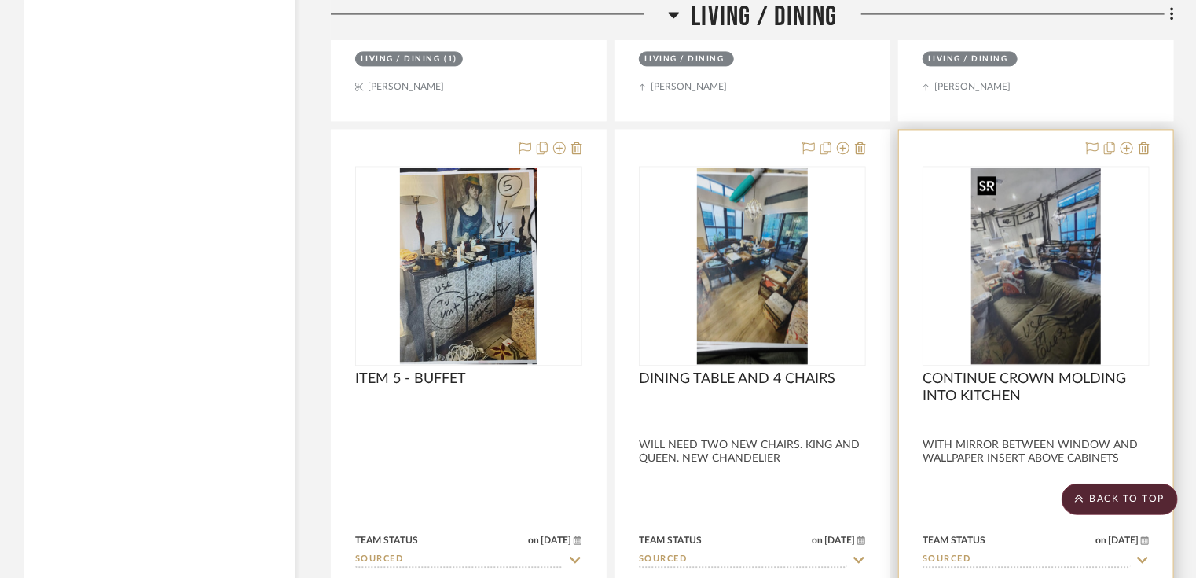
click at [1022, 324] on img "0" at bounding box center [1036, 265] width 130 height 196
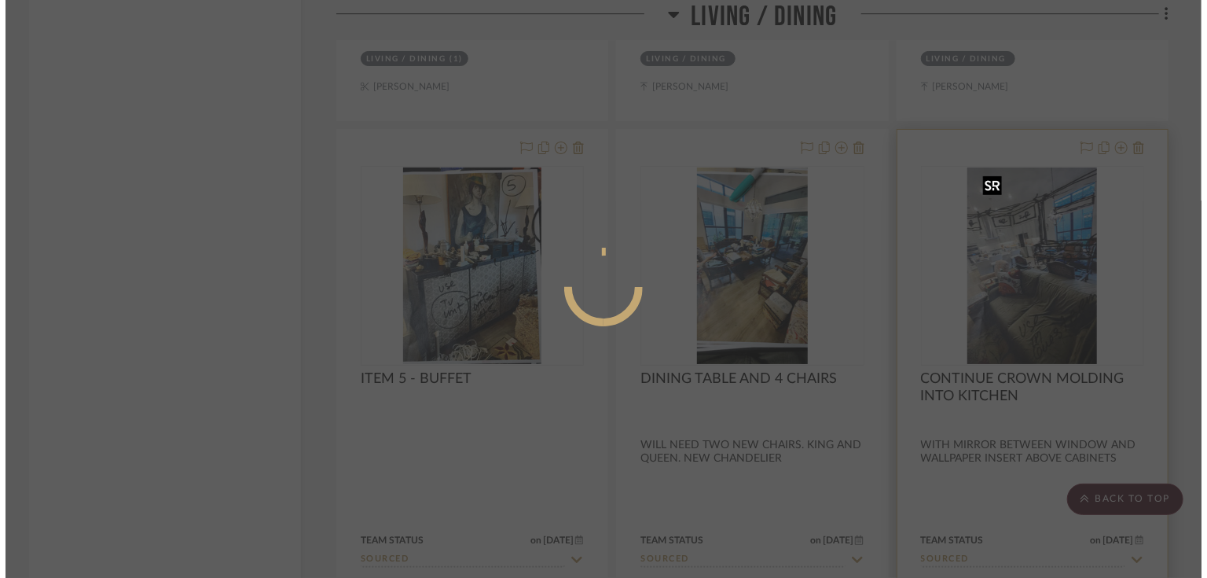
scroll to position [0, 0]
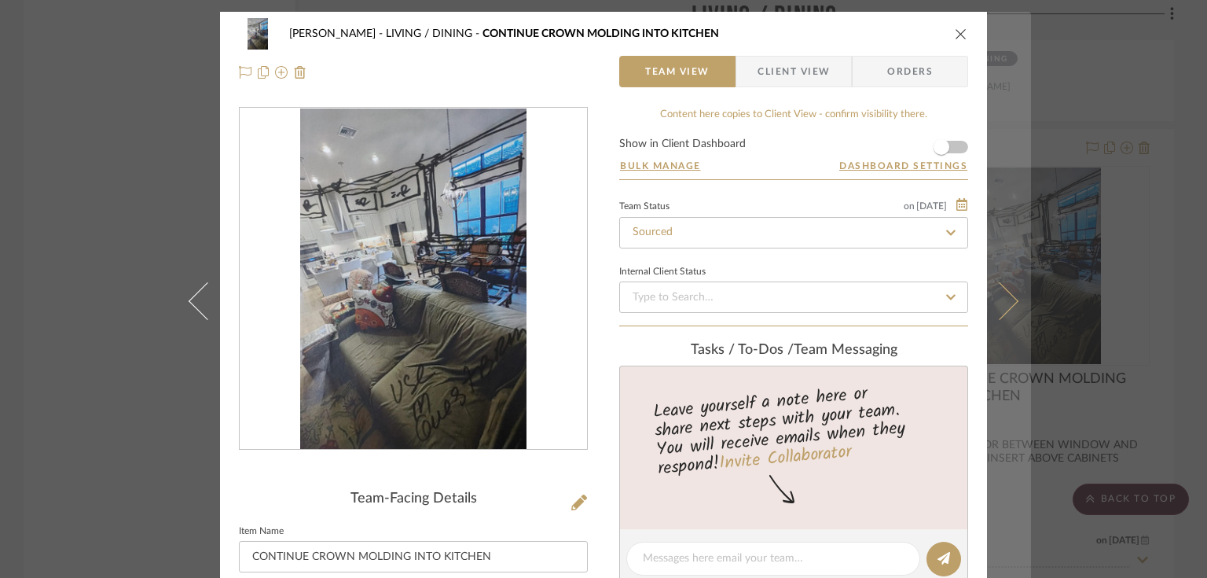
click at [1001, 308] on icon at bounding box center [1000, 300] width 38 height 38
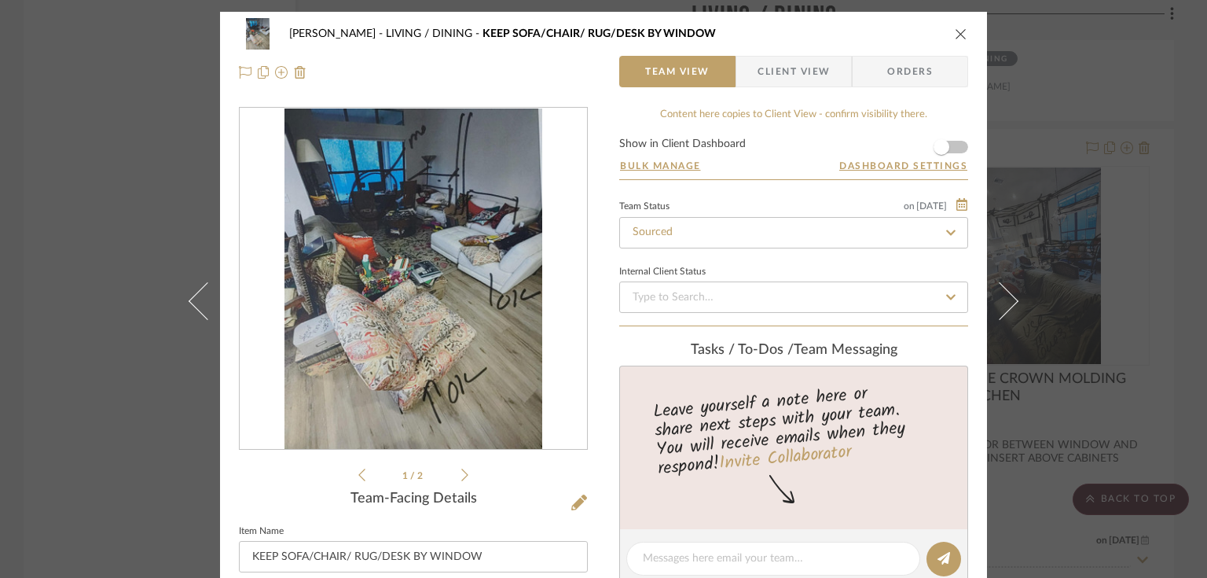
click at [960, 38] on icon "close" at bounding box center [961, 34] width 13 height 13
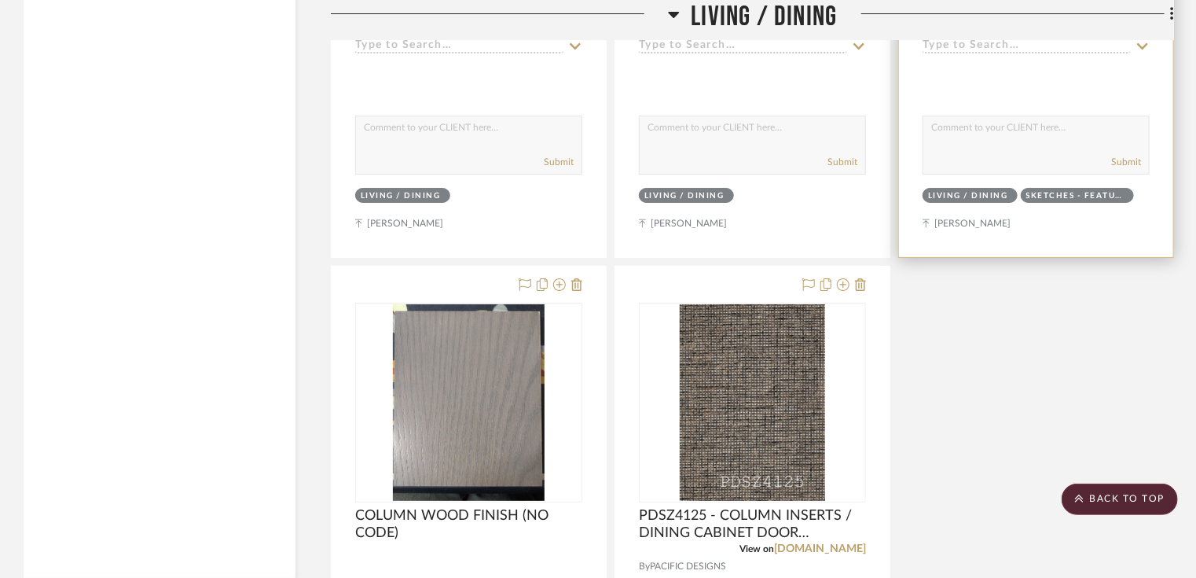
scroll to position [6350, 0]
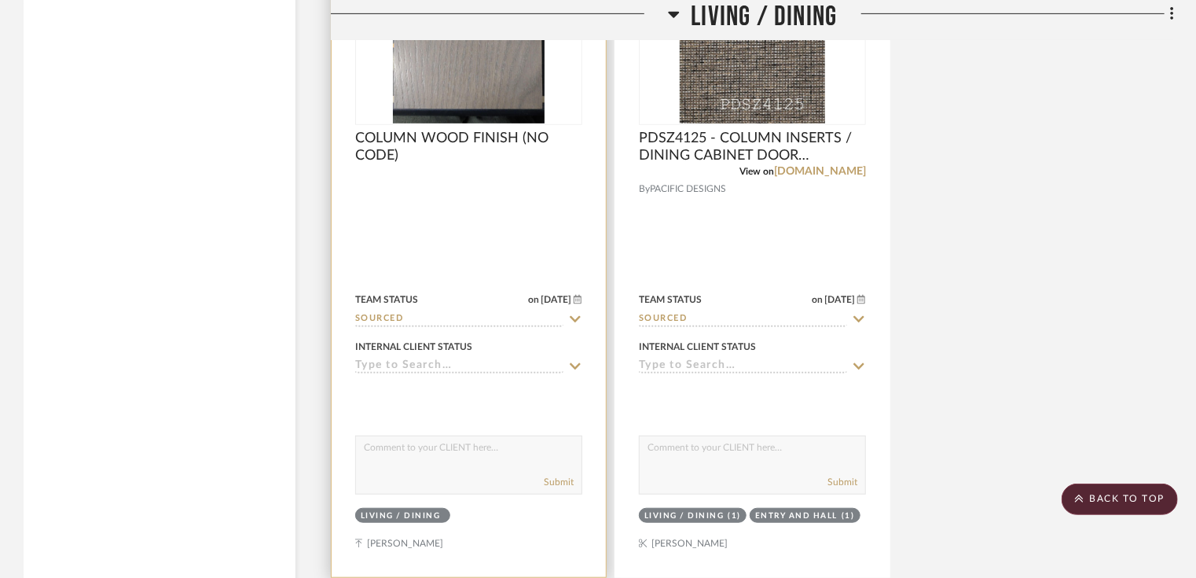
click at [0, 0] on img at bounding box center [0, 0] width 0 height 0
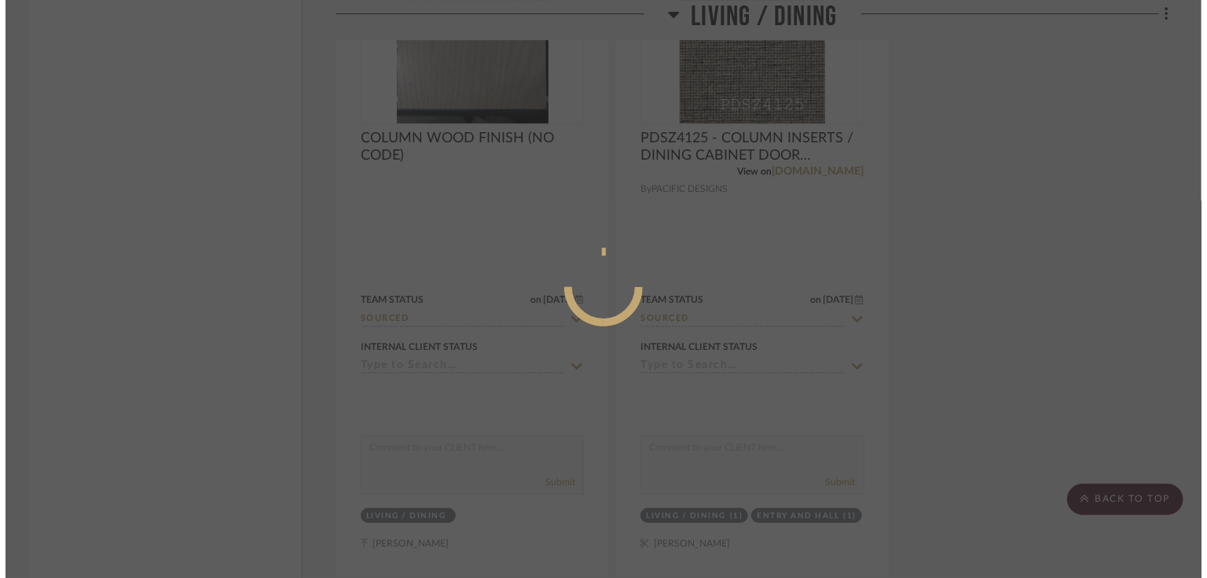
scroll to position [0, 0]
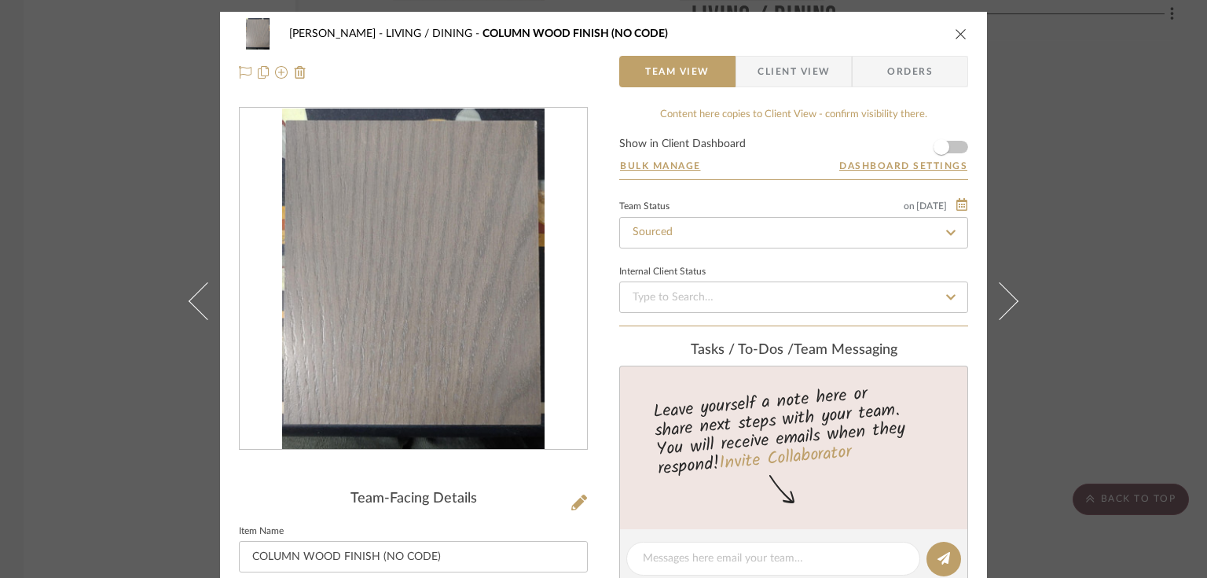
click at [957, 36] on icon "close" at bounding box center [961, 34] width 13 height 13
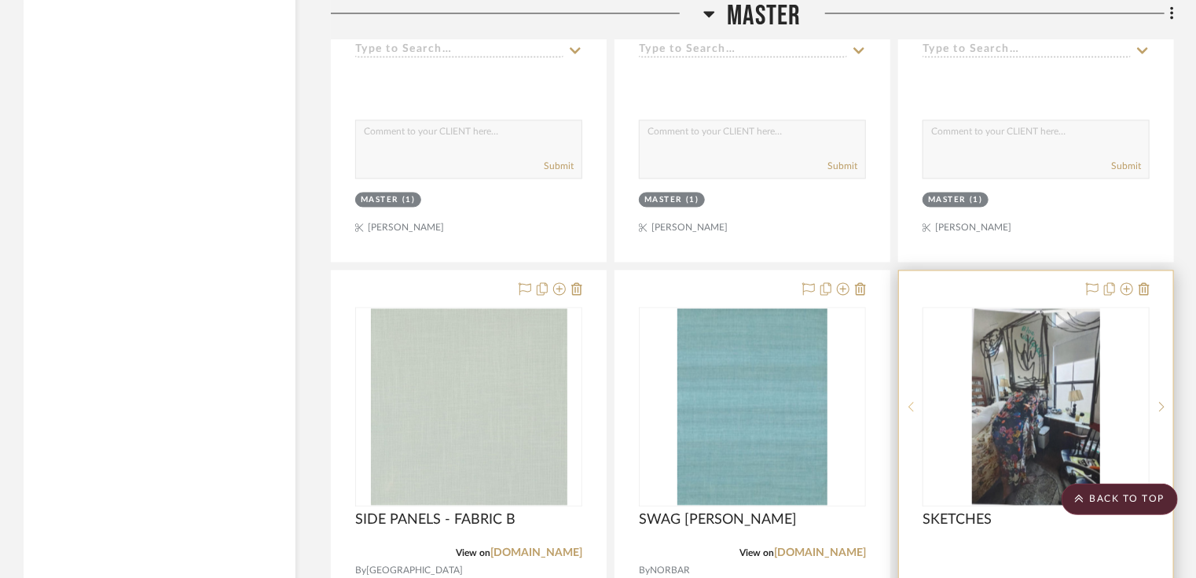
scroll to position [7544, 0]
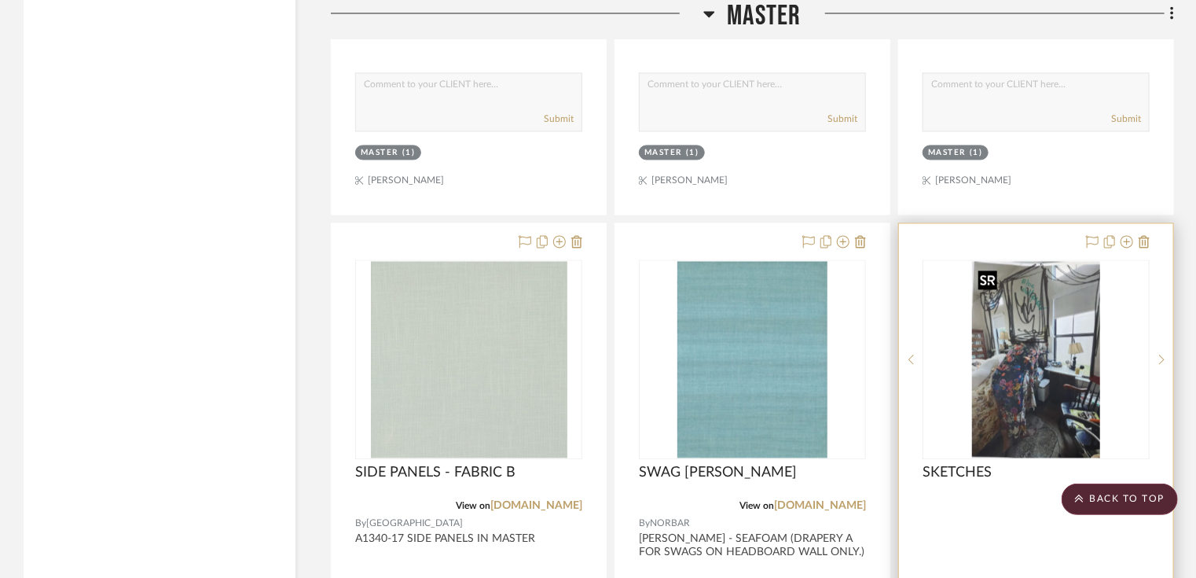
click at [1034, 349] on img "0" at bounding box center [1036, 359] width 128 height 196
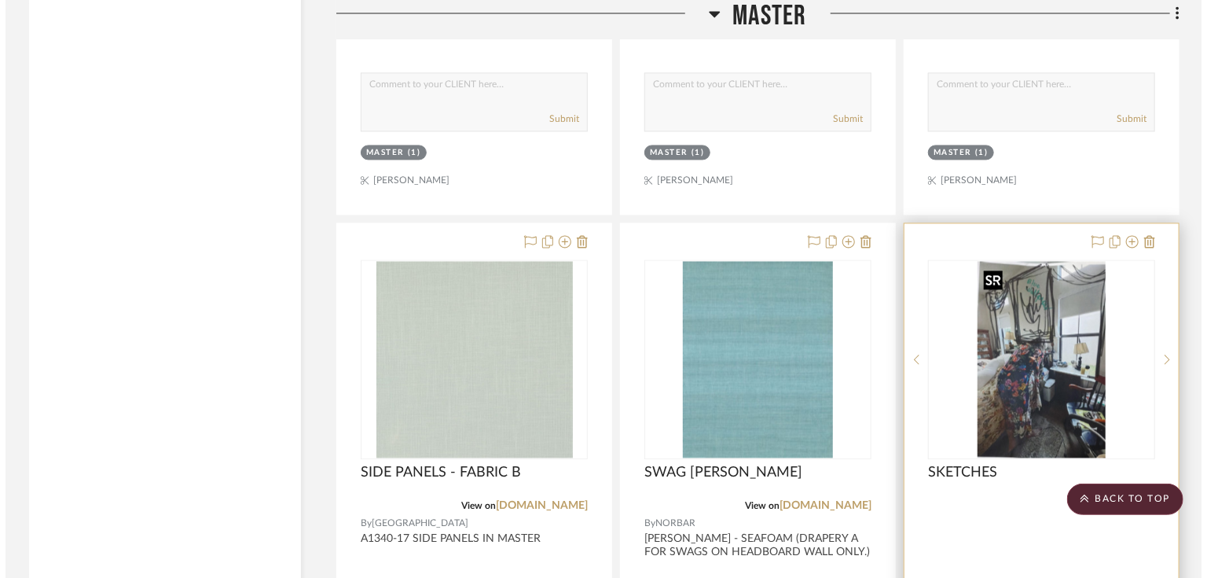
scroll to position [0, 0]
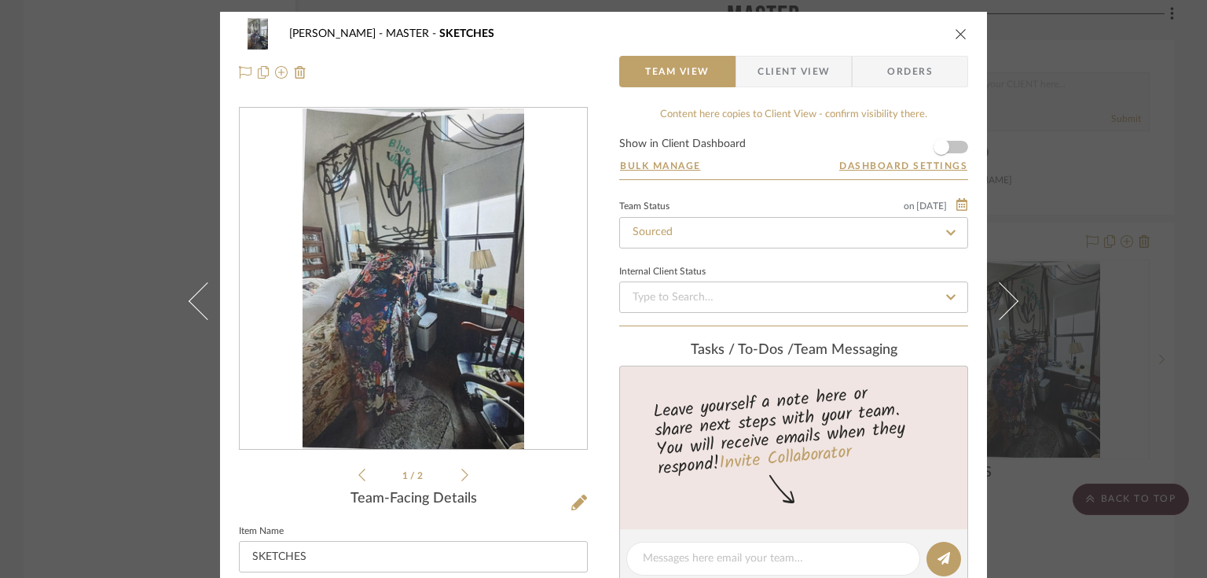
click at [461, 474] on icon at bounding box center [464, 475] width 7 height 14
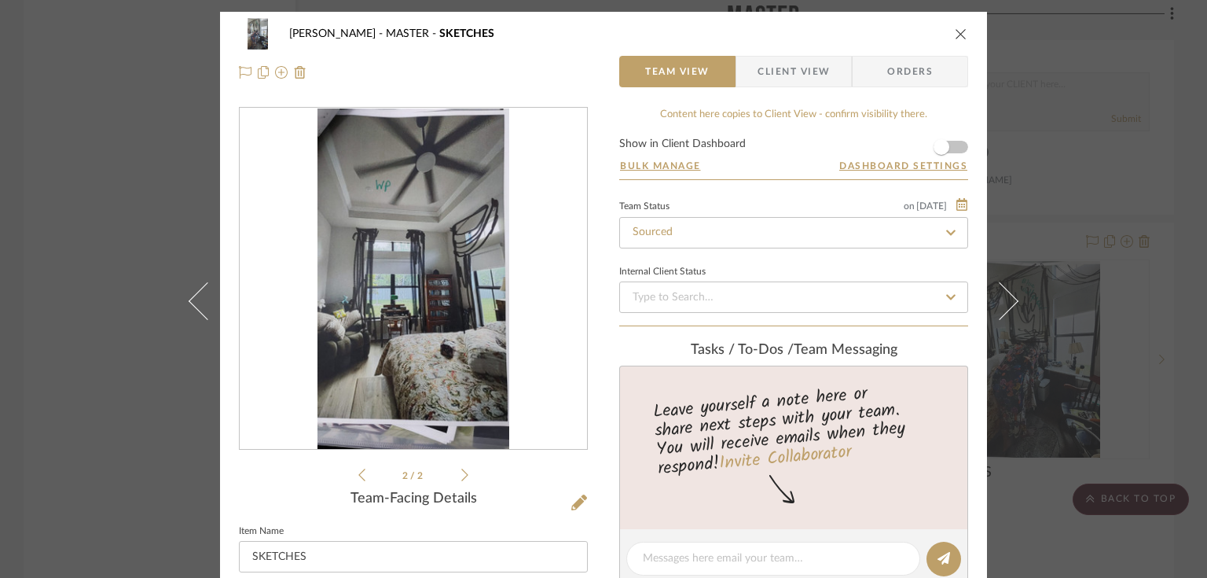
click at [349, 476] on div "2 / 2" at bounding box center [413, 295] width 349 height 377
click at [358, 475] on icon at bounding box center [361, 475] width 7 height 14
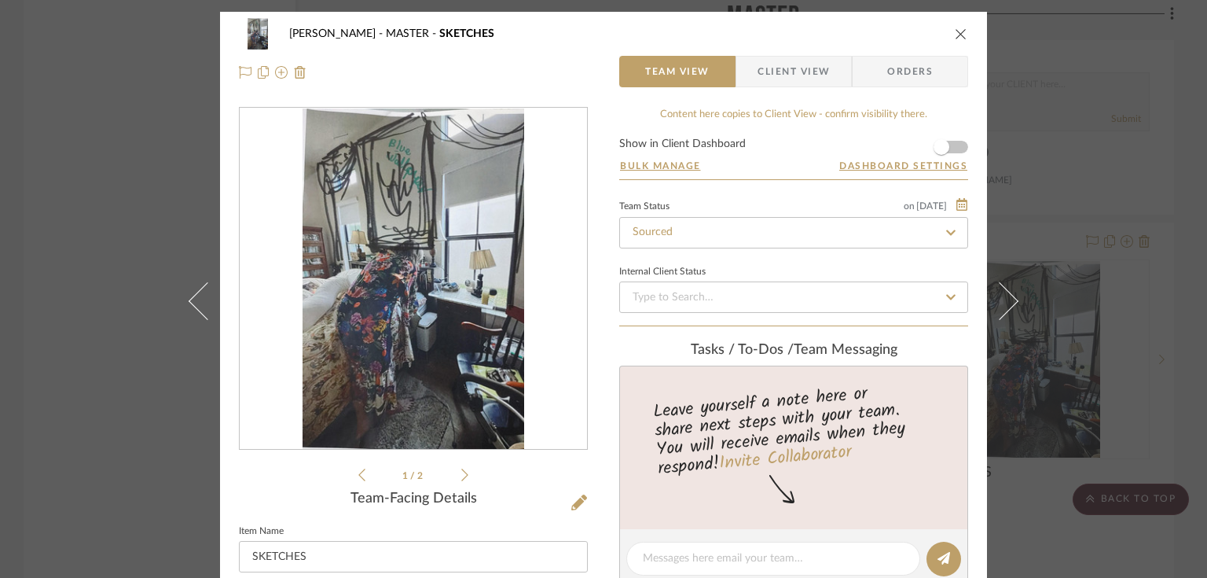
click at [461, 478] on icon at bounding box center [464, 475] width 7 height 14
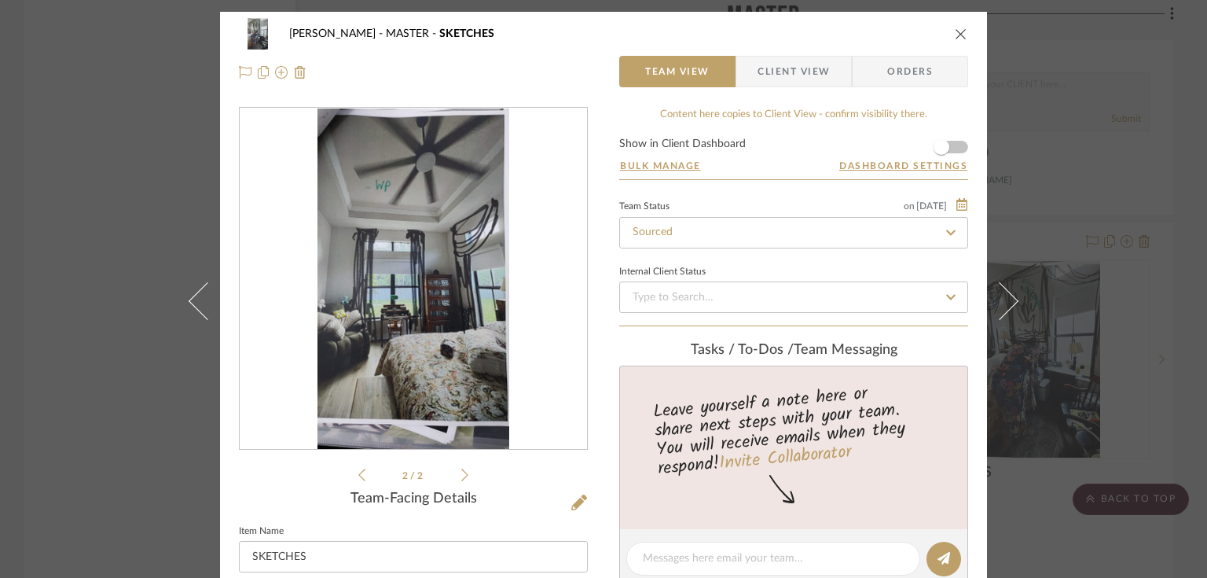
click at [957, 35] on icon "close" at bounding box center [961, 34] width 13 height 13
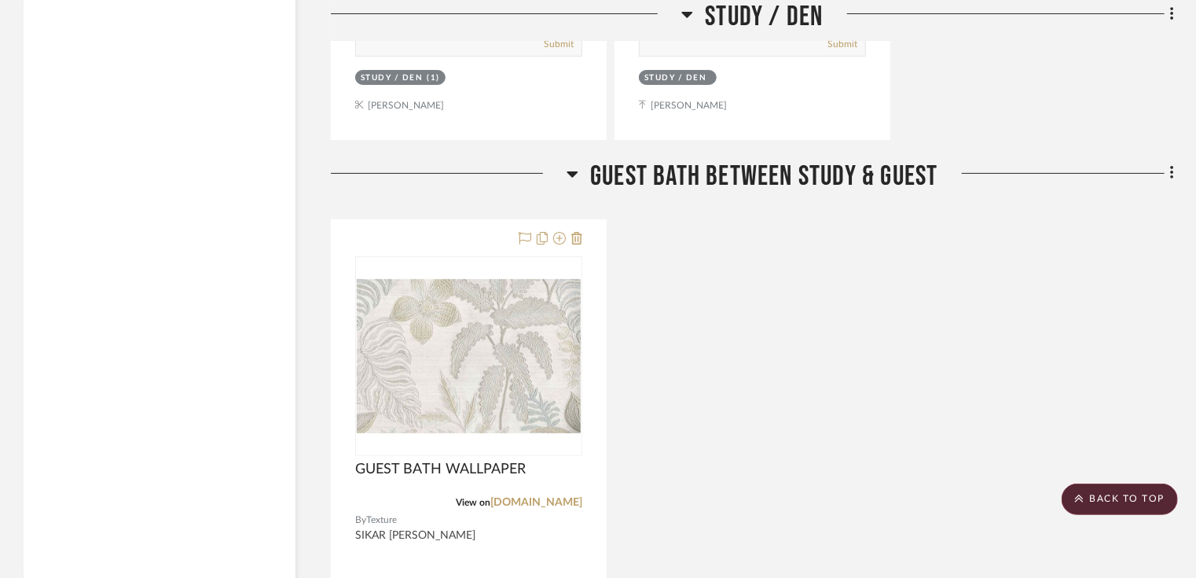
scroll to position [12448, 0]
